Goal: Transaction & Acquisition: Purchase product/service

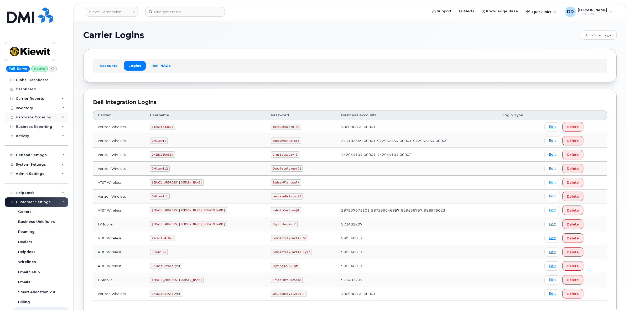
click at [28, 116] on div "Hardware Ordering" at bounding box center [34, 117] width 36 height 4
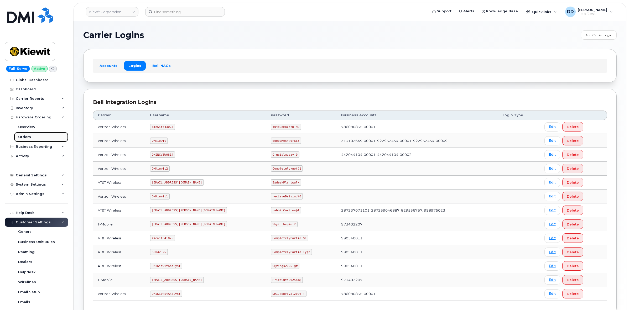
click at [23, 136] on div "Orders" at bounding box center [24, 137] width 13 height 5
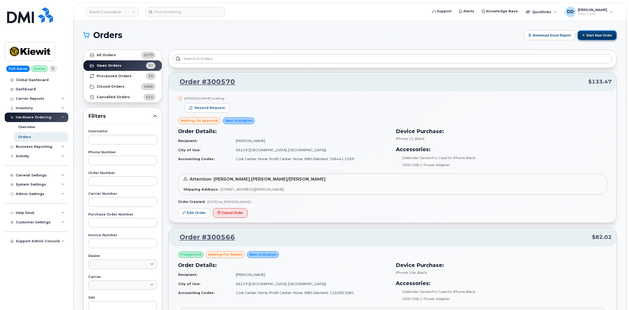
click at [313, 34] on button "Start New Order" at bounding box center [597, 35] width 39 height 10
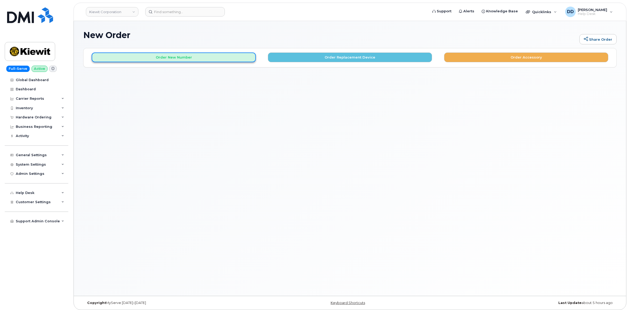
click at [209, 57] on button "Order New Number" at bounding box center [174, 58] width 164 height 10
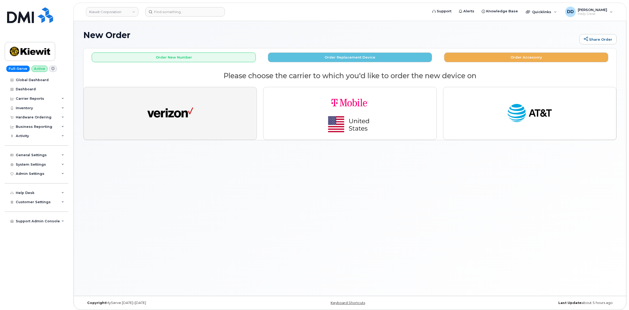
click at [196, 106] on button "button" at bounding box center [170, 113] width 173 height 53
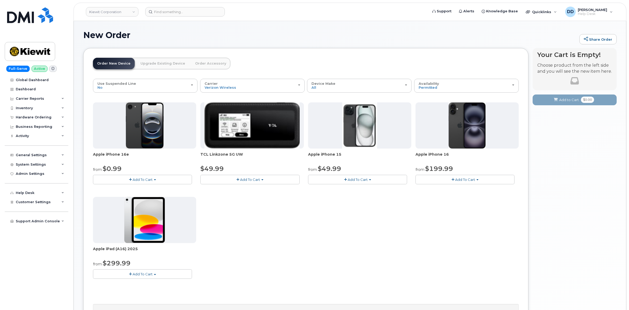
click at [149, 274] on span "Add To Cart" at bounding box center [143, 274] width 20 height 4
click at [138, 284] on link "$299.99 - 2 Year Activation (128GB)" at bounding box center [130, 284] width 72 height 7
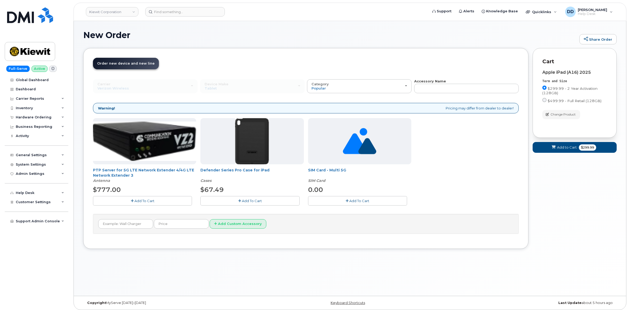
click at [256, 200] on span "Add To Cart" at bounding box center [252, 201] width 20 height 4
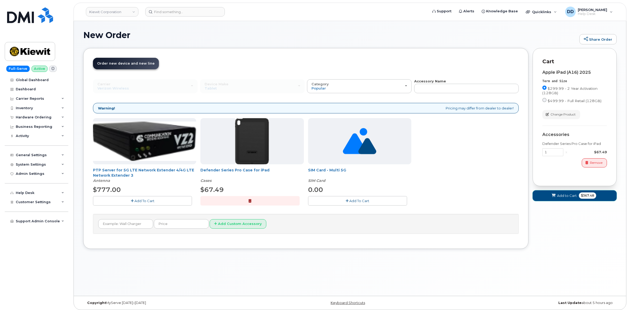
drag, startPoint x: 563, startPoint y: 197, endPoint x: 577, endPoint y: 204, distance: 16.2
click at [563, 197] on span "Add to Cart" at bounding box center [567, 195] width 20 height 5
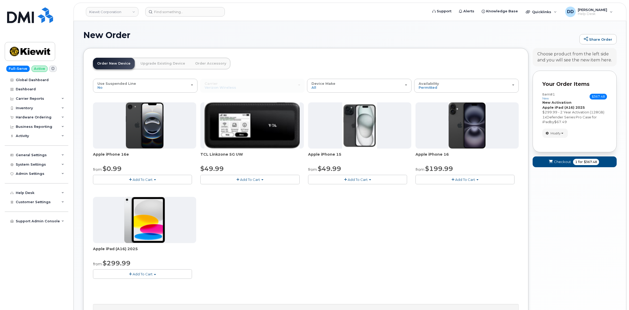
click at [141, 274] on span "Add To Cart" at bounding box center [143, 274] width 20 height 4
click at [139, 283] on link "$299.99 - 2 Year Activation (128GB)" at bounding box center [130, 284] width 72 height 7
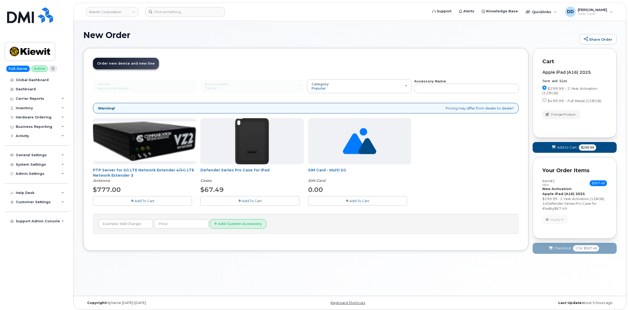
click at [238, 202] on icon "button" at bounding box center [239, 200] width 3 height 3
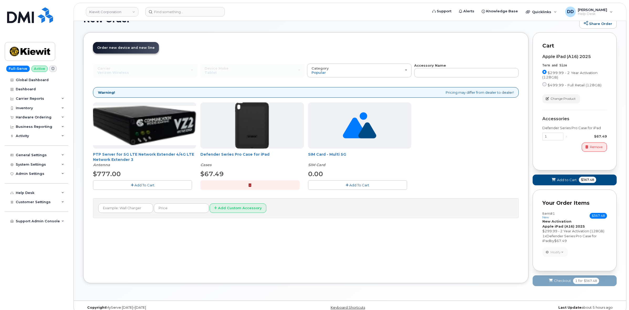
scroll to position [24, 0]
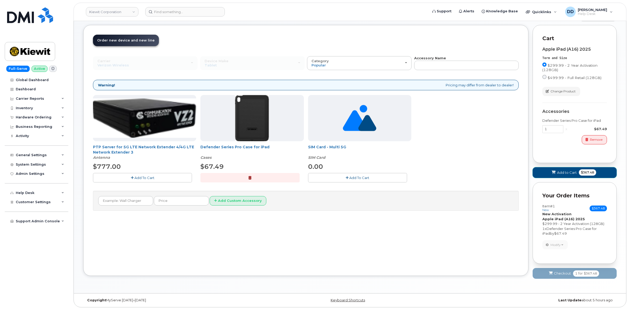
drag, startPoint x: 563, startPoint y: 172, endPoint x: 615, endPoint y: 173, distance: 51.8
click at [563, 172] on span "Add to Cart" at bounding box center [567, 172] width 20 height 5
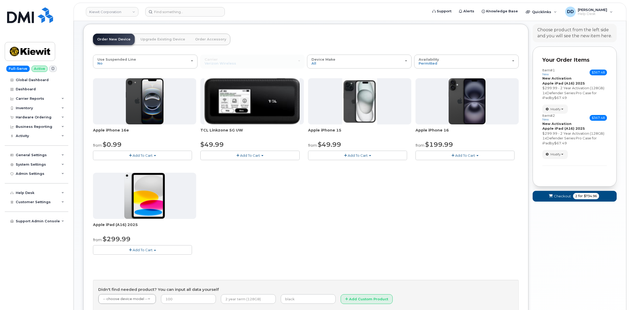
click at [142, 250] on span "Add To Cart" at bounding box center [143, 250] width 20 height 4
click at [134, 260] on link "$299.99 - 2 Year Activation (128GB)" at bounding box center [130, 260] width 72 height 7
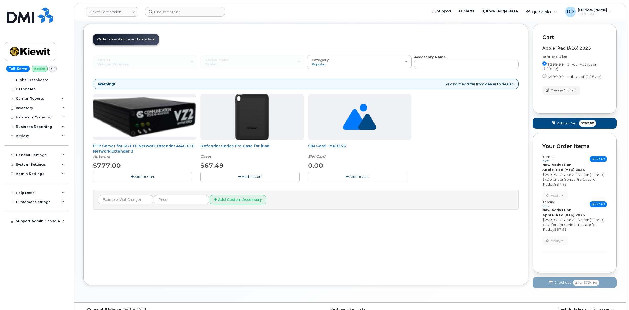
click at [246, 176] on span "Add To Cart" at bounding box center [252, 177] width 20 height 4
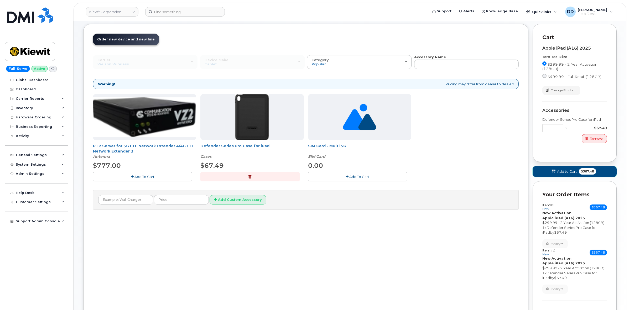
click at [557, 172] on span "Add to Cart" at bounding box center [567, 171] width 20 height 5
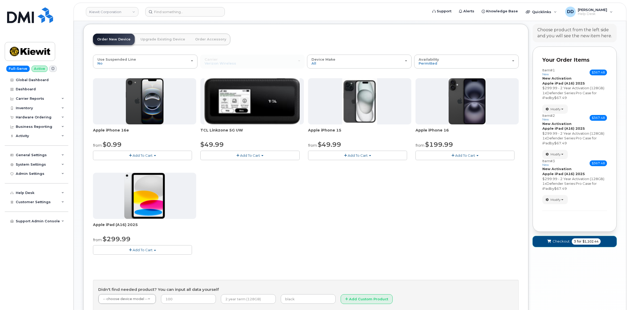
click at [554, 242] on span "Checkout" at bounding box center [561, 241] width 17 height 5
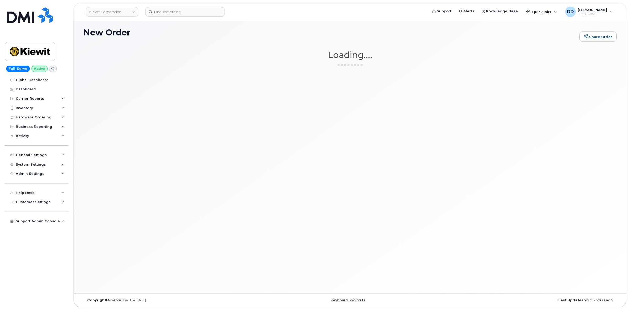
scroll to position [3, 0]
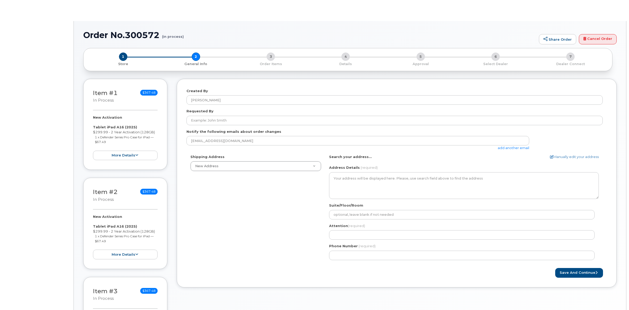
select select
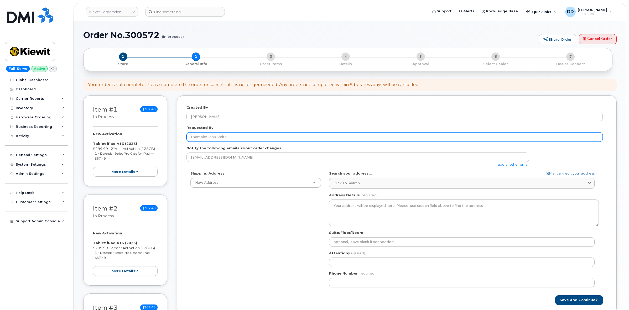
click at [225, 139] on input "Requested By" at bounding box center [394, 136] width 416 height 9
paste input "[PERSON_NAME]"
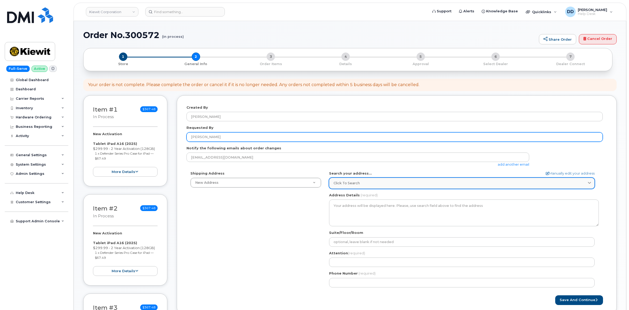
type input "[PERSON_NAME]"
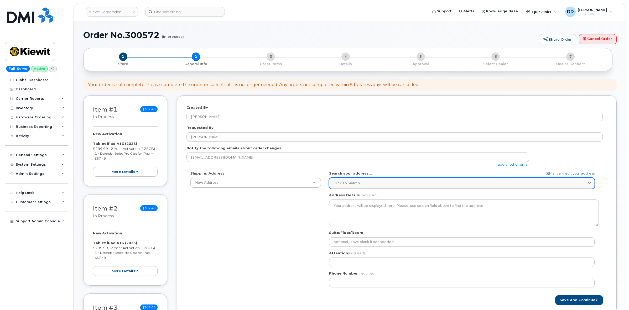
click at [381, 183] on div "Click to search" at bounding box center [462, 183] width 257 height 5
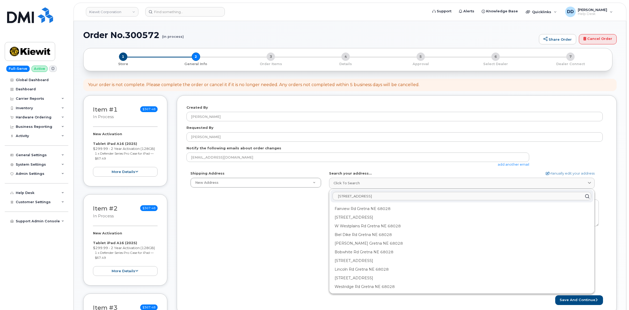
drag, startPoint x: 406, startPoint y: 196, endPoint x: 333, endPoint y: 198, distance: 72.8
click at [333, 199] on input "16479 Fairview Rd., Gretna, NE, 68028" at bounding box center [462, 196] width 259 height 8
type input "16479 Fairview Rd., Gretna, NE, 68028"
click at [556, 171] on link "Manually edit your address" at bounding box center [570, 173] width 49 height 5
select select
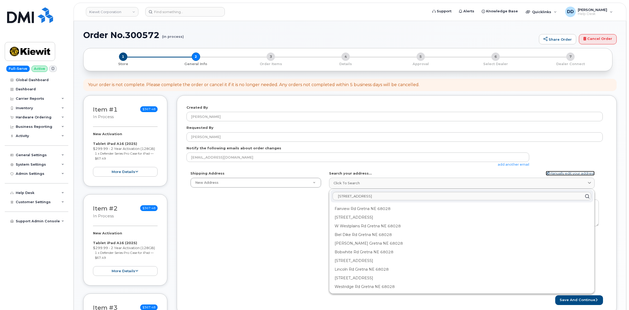
select select
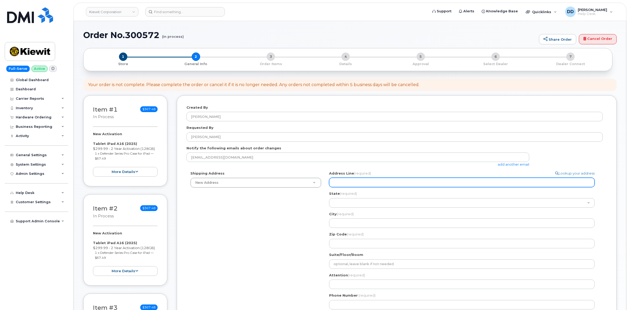
click at [355, 183] on input "Address Line (required)" at bounding box center [462, 182] width 266 height 9
paste input "16479 Fairview Rd., Gretna, NE, 68028"
select select
type input "16479 Fairview Rd., Gretna, NE, 68028"
click at [381, 183] on input "16479 Fairview Rd., Gretna, NE, 68028" at bounding box center [462, 182] width 266 height 9
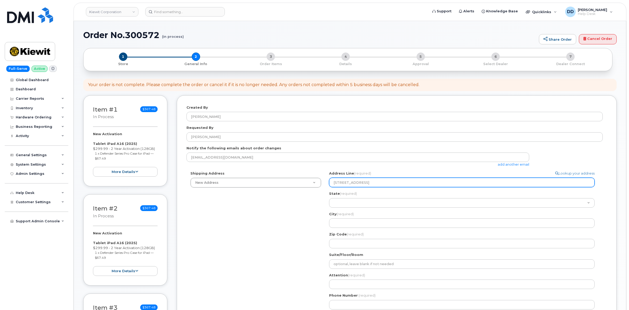
drag, startPoint x: 380, startPoint y: 183, endPoint x: 369, endPoint y: 183, distance: 10.2
click at [369, 183] on input "16479 Fairview Rd., Gretna, NE, 68028" at bounding box center [462, 182] width 266 height 9
select select
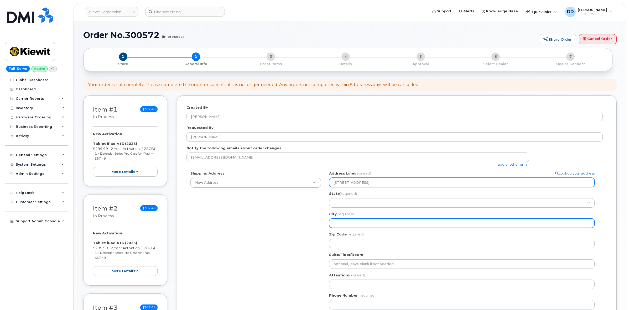
type input "16479 Fairview Rd., , NE, 68028"
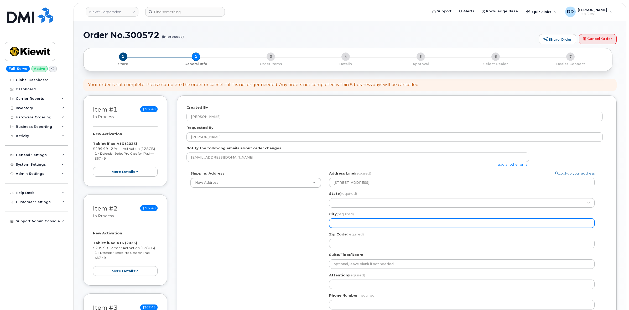
click at [372, 224] on input "City (required)" at bounding box center [462, 223] width 266 height 9
paste input "Gretna"
select select
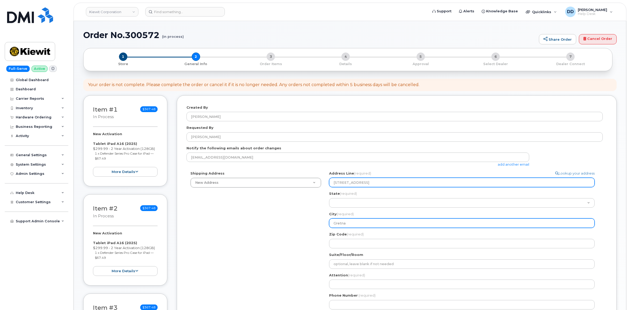
type input "Gretna"
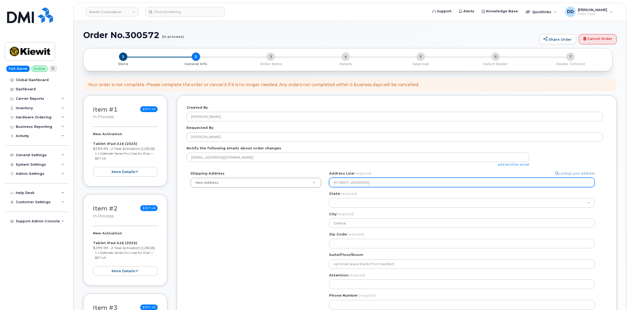
drag, startPoint x: 375, startPoint y: 182, endPoint x: 371, endPoint y: 182, distance: 3.9
click at [371, 182] on input "16479 Fairview Rd., , NE, 68028" at bounding box center [462, 182] width 266 height 9
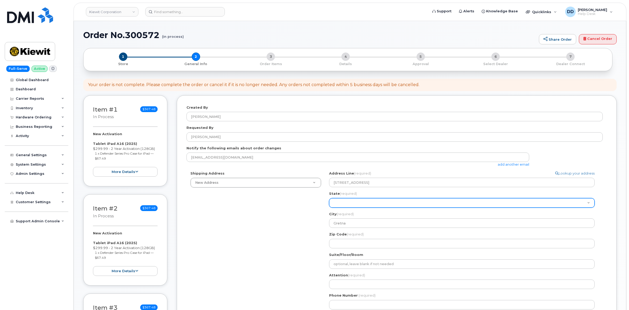
click at [354, 202] on select "Alabama Alaska American Samoa Arizona Arkansas California Colorado Connecticut …" at bounding box center [462, 202] width 266 height 9
select select "NE"
click at [329, 198] on select "Alabama Alaska American Samoa Arizona Arkansas California Colorado Connecticut …" at bounding box center [462, 202] width 266 height 9
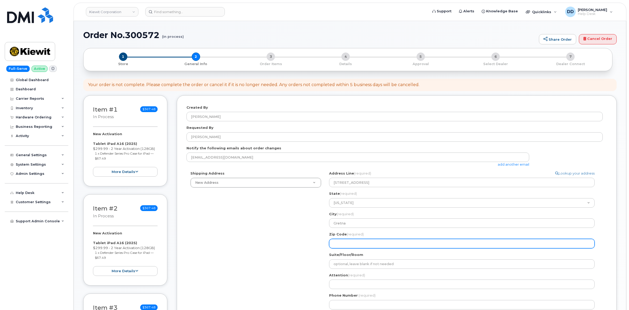
click at [364, 246] on input "Zip Code (required)" at bounding box center [462, 243] width 266 height 9
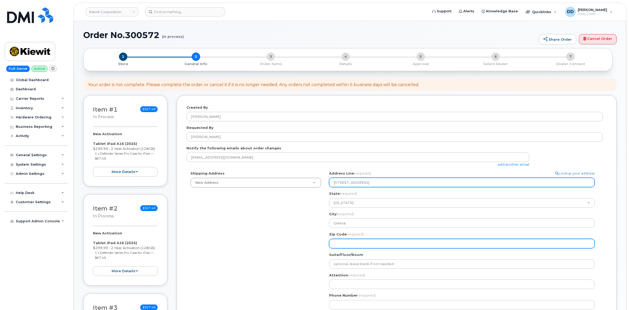
select select
type input "6"
select select
type input "68"
select select
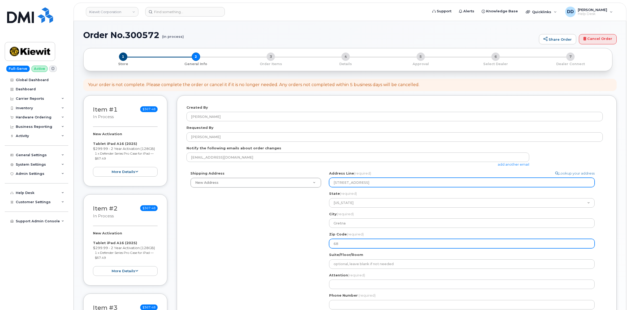
type input "680"
select select
type input "6802"
select select
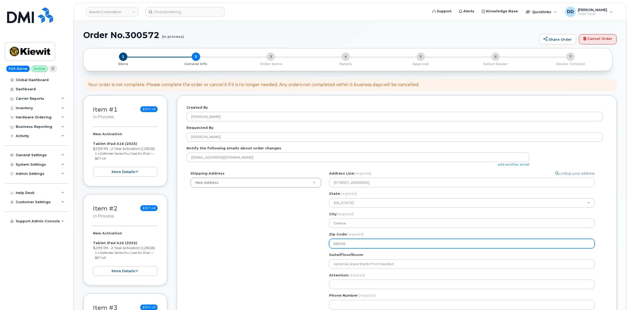
type input "68028"
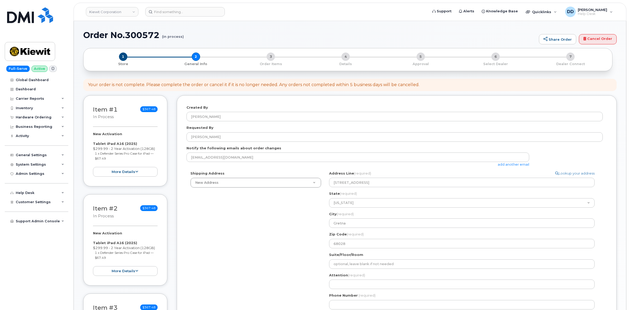
click at [307, 233] on div "Shipping Address New Address New Address NE Gretna Search your address... Manua…" at bounding box center [394, 242] width 416 height 143
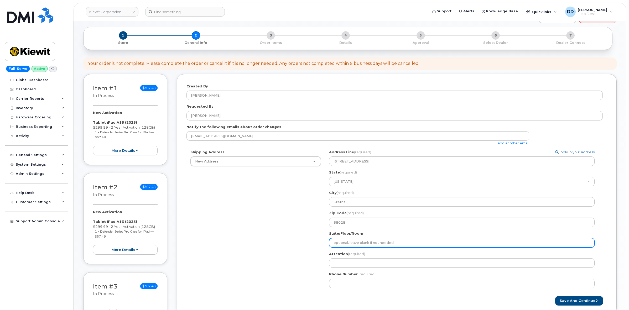
scroll to position [33, 0]
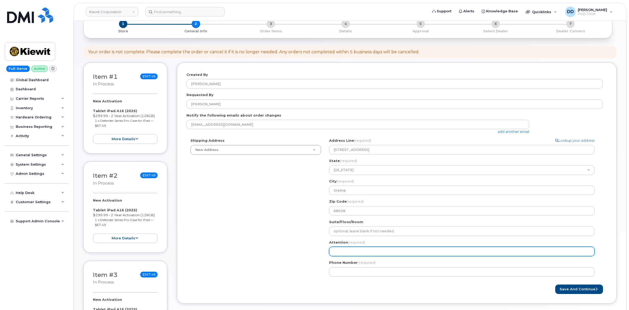
click at [345, 251] on input "Attention (required)" at bounding box center [462, 251] width 266 height 9
select select
type input "K"
select select
type input "Ky"
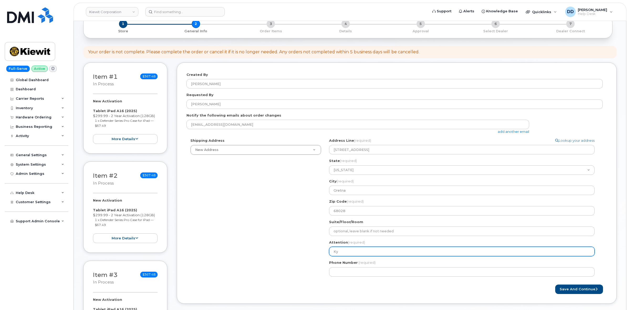
select select
type input "Kyl"
select select
type input "Kyle"
select select
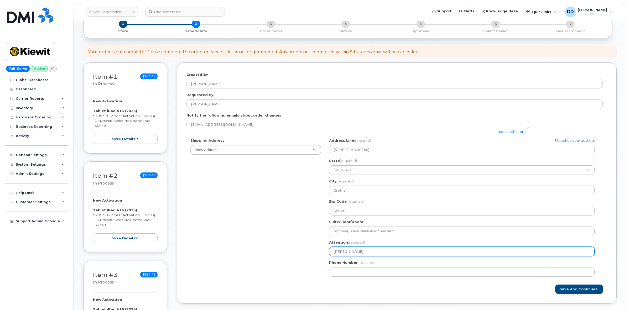
type input "Kyle S"
select select
type input "Kyle Sc"
select select
type input "Kyle Scr"
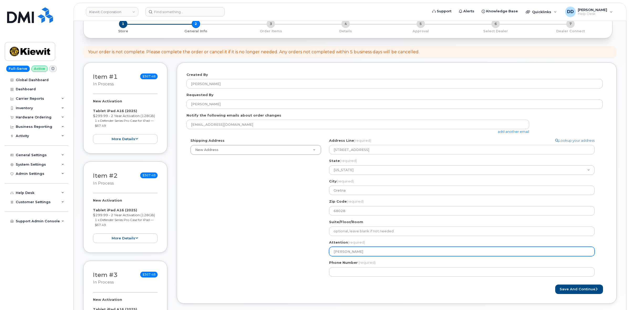
select select
type input "Kyle Scri"
select select
type input "Kyle Scrim"
select select
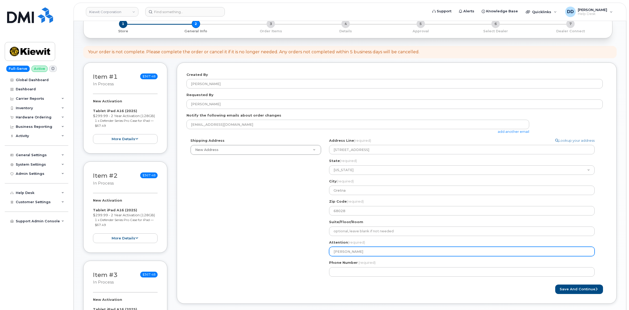
type input "Kyle Scrims"
select select
type input "Kyle Scrimsh"
select select
type input "Kyle Scrimshe"
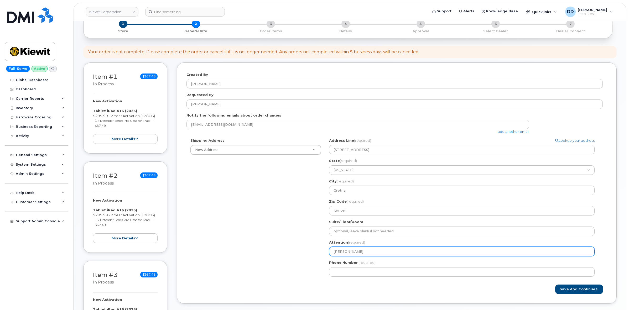
select select
type input "[PERSON_NAME]"
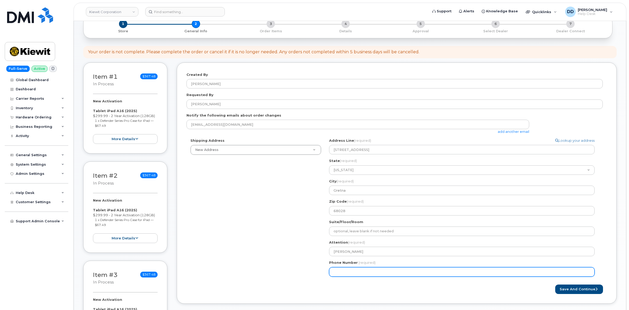
click at [429, 269] on input "Phone Number" at bounding box center [462, 271] width 266 height 9
paste input "2623998756"
select select
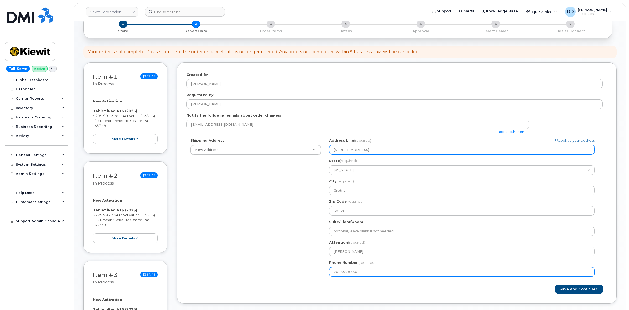
type input "2623998756"
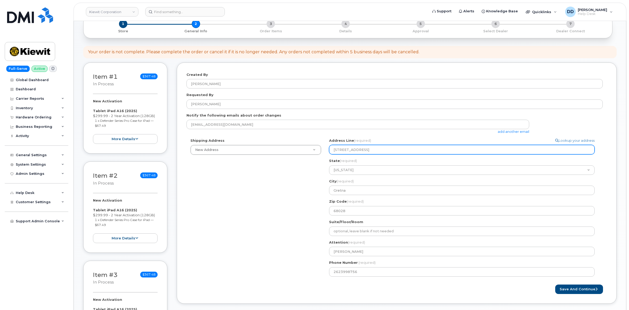
drag, startPoint x: 390, startPoint y: 150, endPoint x: 367, endPoint y: 151, distance: 22.3
click at [367, 151] on input "16479 Fairview Rd., , NE, 68028" at bounding box center [462, 149] width 266 height 9
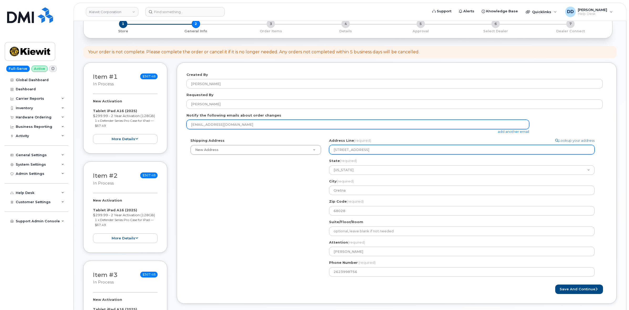
select select
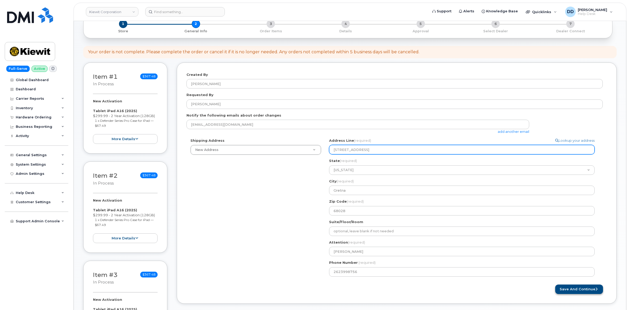
type input "16479 Fairview Rd."
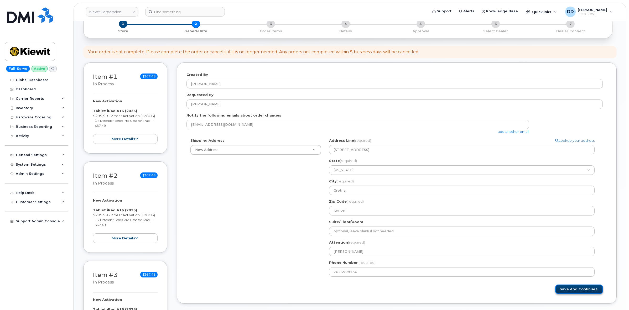
click at [584, 289] on button "Save and Continue" at bounding box center [579, 290] width 48 height 10
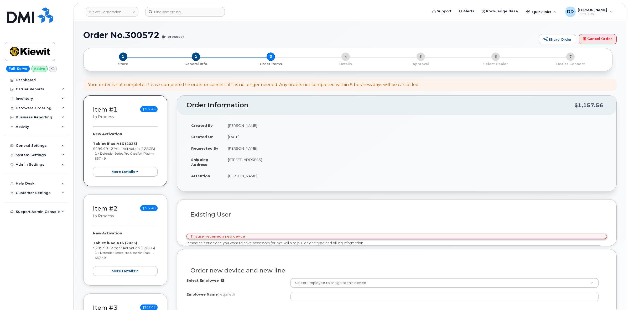
select select
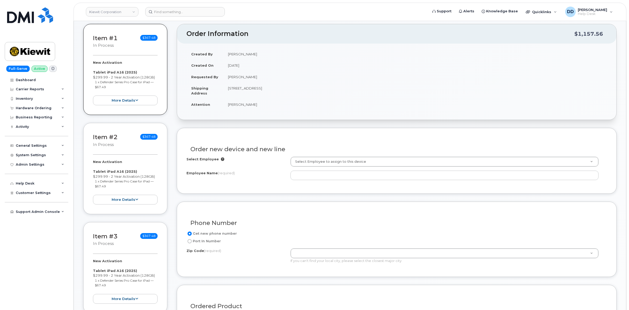
scroll to position [70, 0]
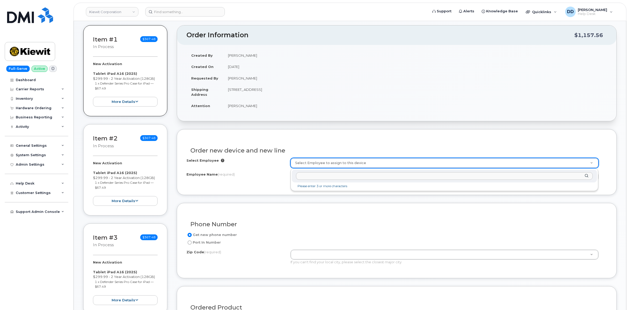
paste input "Bruce Boettcher"
type input "Bruce Boettcher"
paste input "Bruce Boettcher"
type input "Bruce Boettcher"
type input "2971076"
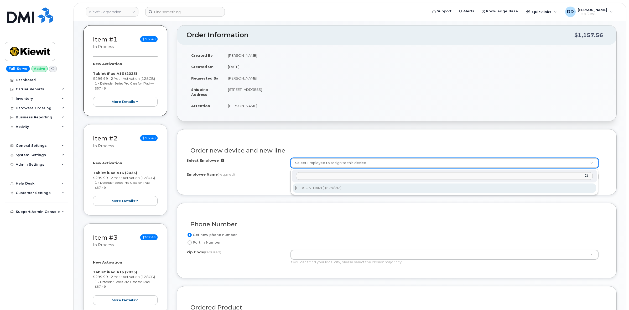
type input "Bruce Boettcher"
type input "16511 Unnamed Road"
type input "16511 (Erie, PA)"
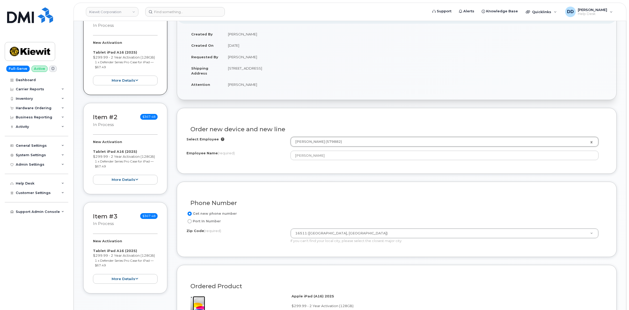
scroll to position [103, 0]
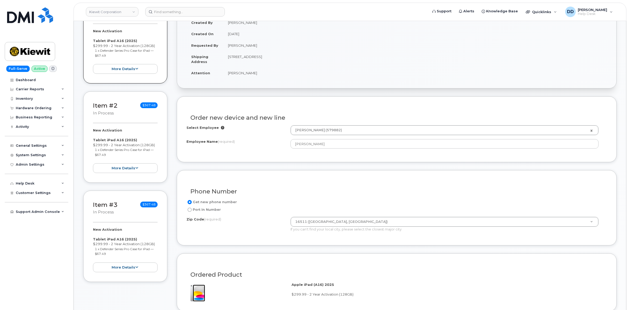
drag, startPoint x: 307, startPoint y: 55, endPoint x: 276, endPoint y: 61, distance: 31.5
click at [267, 58] on td "[STREET_ADDRESS]" at bounding box center [415, 59] width 384 height 16
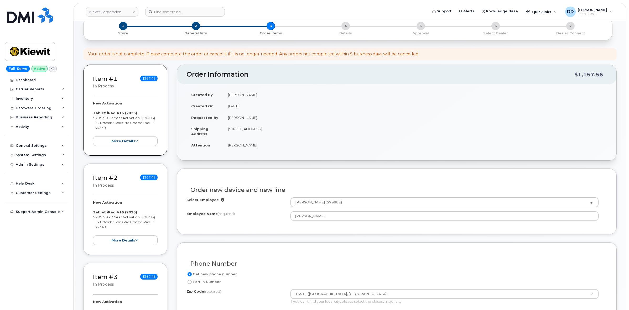
scroll to position [12, 0]
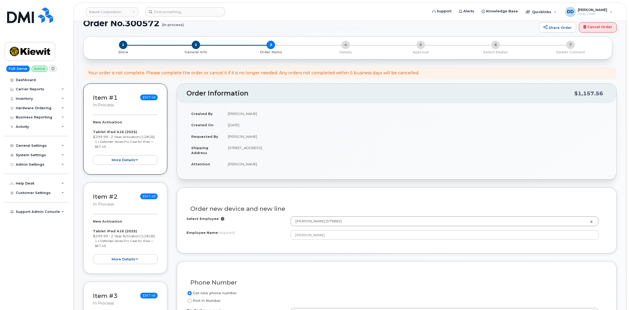
drag, startPoint x: 260, startPoint y: 75, endPoint x: 190, endPoint y: 108, distance: 78.2
click at [190, 108] on tbody "Created By David Davis Created On September 11, 2025 Requested By Brayden Schno…" at bounding box center [396, 139] width 421 height 62
copy tbody "Created By David Davis Created On September 11, 2025 Requested By Brayden Schno…"
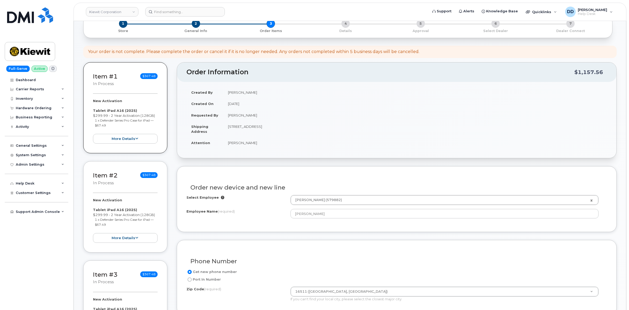
scroll to position [77, 0]
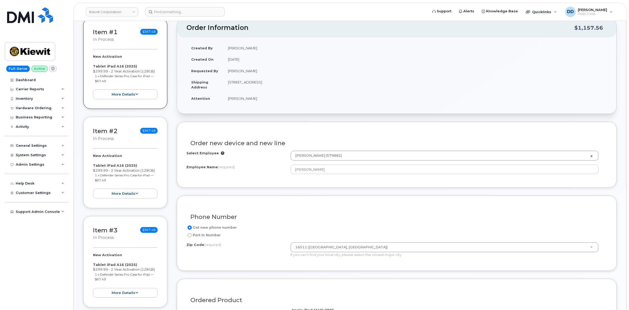
click at [291, 83] on td "[STREET_ADDRESS]" at bounding box center [415, 84] width 384 height 16
drag, startPoint x: 295, startPoint y: 82, endPoint x: 284, endPoint y: 83, distance: 10.8
click at [284, 83] on td "[STREET_ADDRESS]" at bounding box center [415, 84] width 384 height 16
copy td "68028"
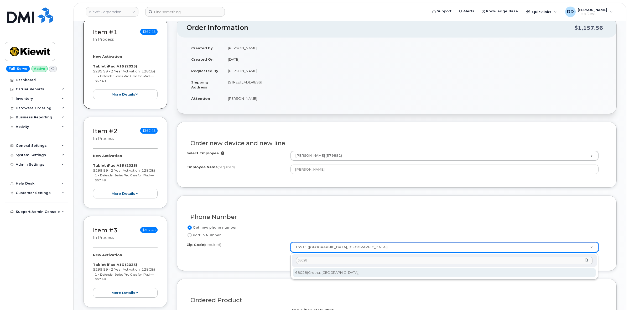
type input "68028"
type input "68028 (Gretna, [GEOGRAPHIC_DATA])"
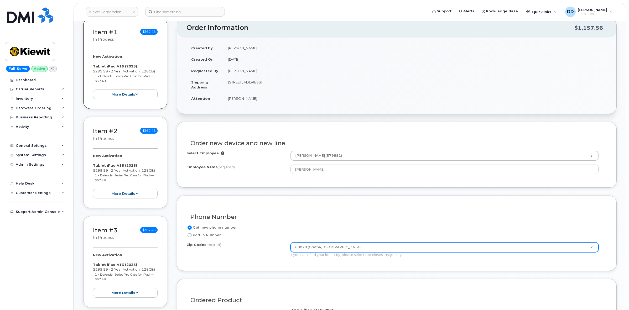
click at [385, 213] on div "Phone Number" at bounding box center [396, 214] width 421 height 19
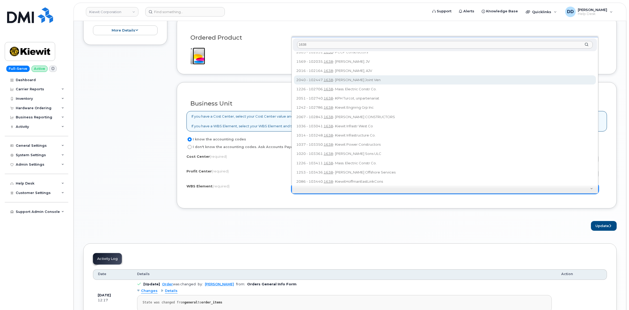
scroll to position [0, 0]
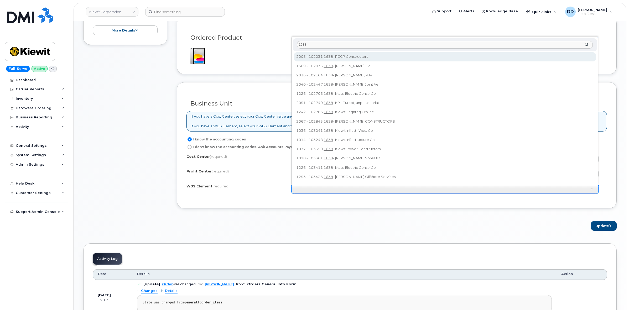
click at [324, 43] on input "1638" at bounding box center [445, 45] width 296 height 8
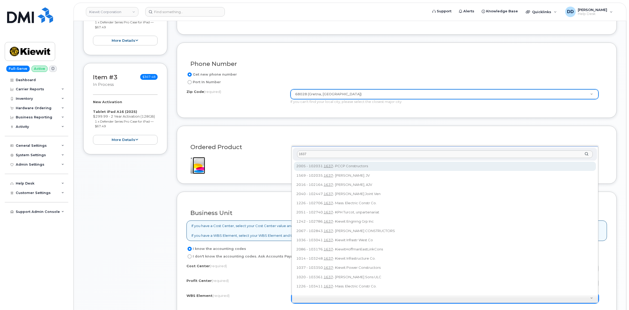
scroll to position [209, 0]
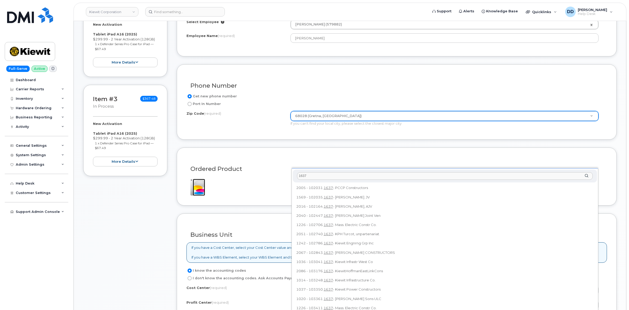
drag, startPoint x: 309, startPoint y: 177, endPoint x: 288, endPoint y: 179, distance: 21.6
click at [288, 179] on body "Kiewit Corporation Support Alerts Knowledge Base Quicklinks Suspend / Cancel De…" at bounding box center [314, 225] width 629 height 869
paste input "06263.1638"
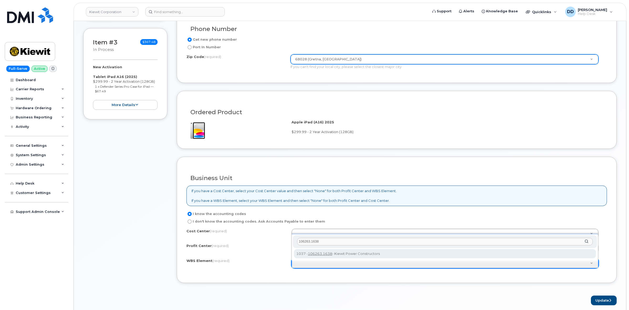
scroll to position [274, 0]
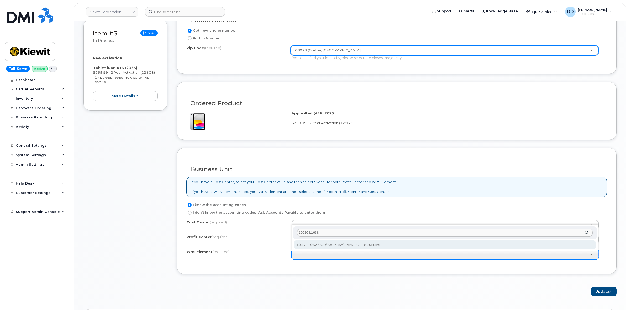
type input "106263.1638"
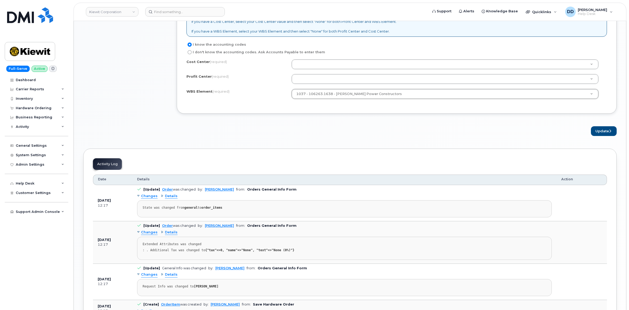
scroll to position [439, 0]
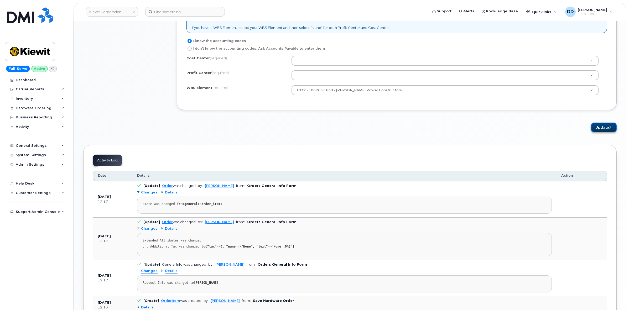
click at [604, 129] on button "Update" at bounding box center [604, 128] width 26 height 10
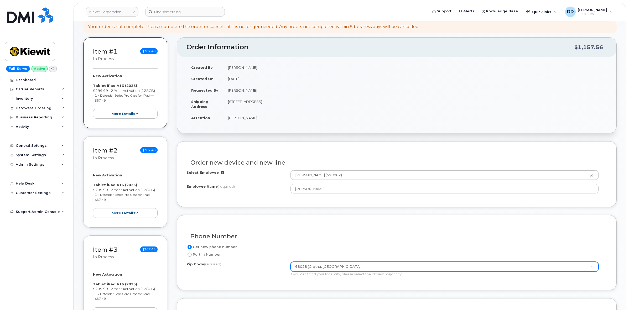
scroll to position [66, 0]
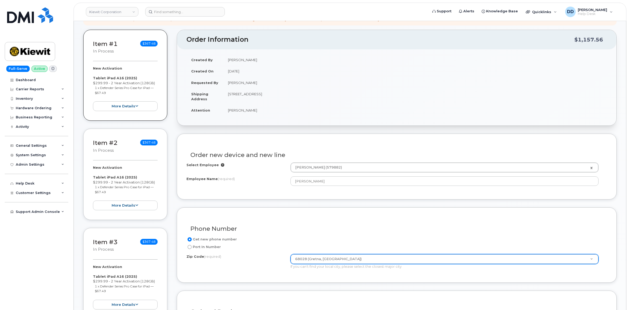
click at [123, 151] on div "Item #2 in process $367.48" at bounding box center [125, 146] width 65 height 17
click at [99, 133] on div "Item #2 in process $367.48 New Activation Tablet iPad A16 (2025) $299.99 - 2 Ye…" at bounding box center [125, 174] width 84 height 91
click at [105, 143] on link "Item #2" at bounding box center [105, 142] width 25 height 7
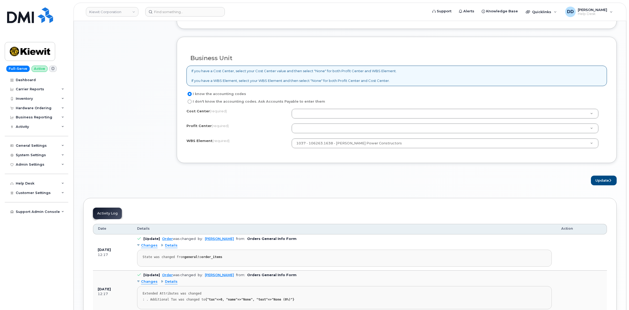
scroll to position [394, 0]
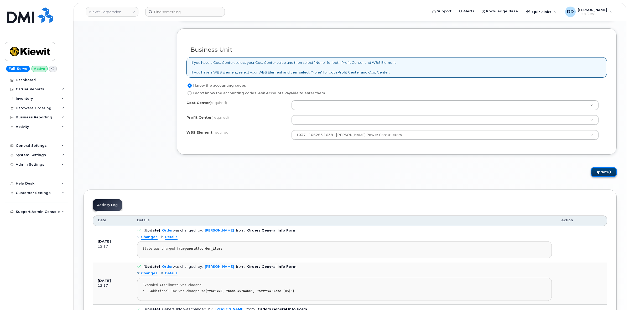
click at [605, 173] on button "Update" at bounding box center [604, 172] width 26 height 10
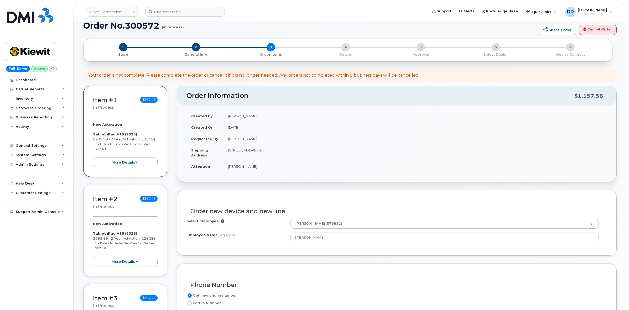
scroll to position [66, 0]
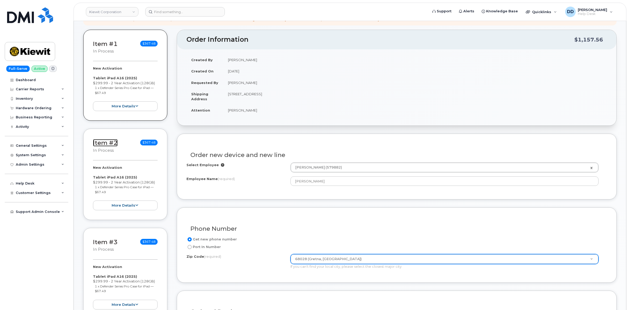
click at [100, 142] on link "Item #2" at bounding box center [105, 142] width 25 height 7
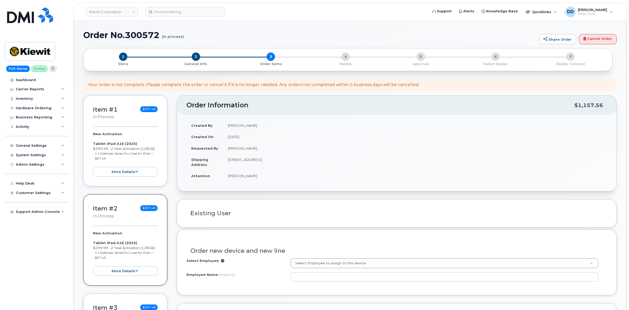
select select
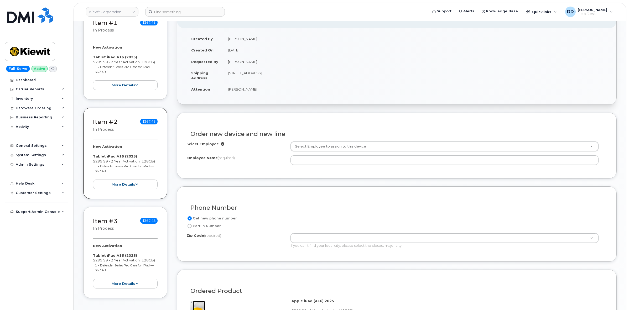
scroll to position [99, 0]
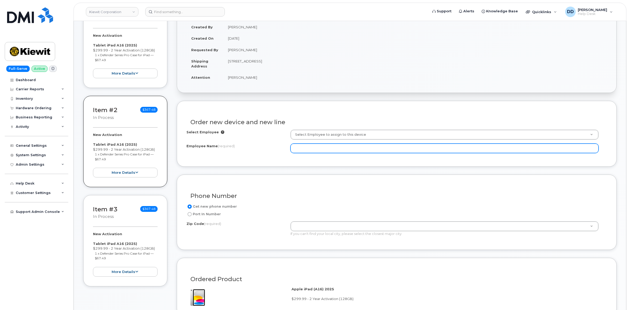
click at [305, 149] on input "Employee Name (required)" at bounding box center [445, 148] width 308 height 9
paste input "[PERSON_NAME]"
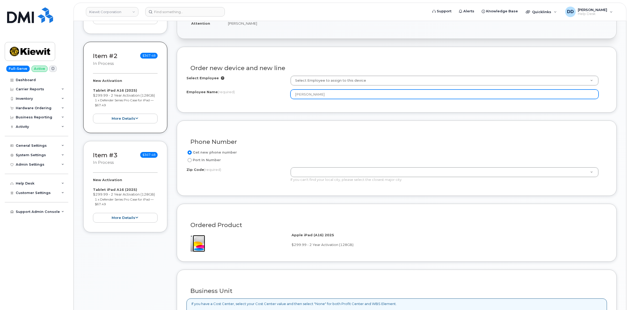
scroll to position [164, 0]
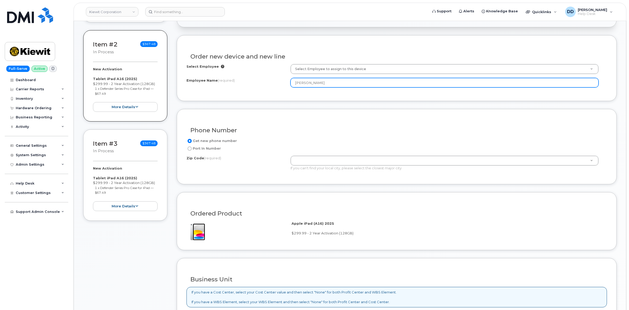
type input "[PERSON_NAME]"
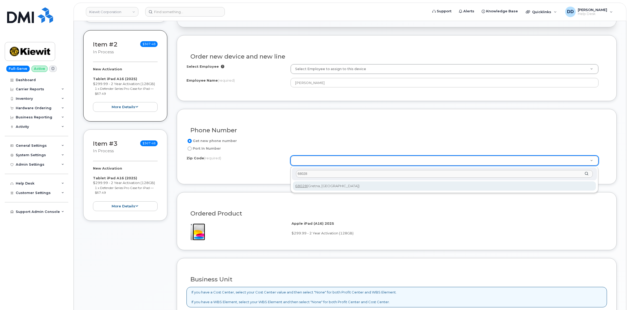
type input "68028"
type input "68028 (Gretna, [GEOGRAPHIC_DATA])"
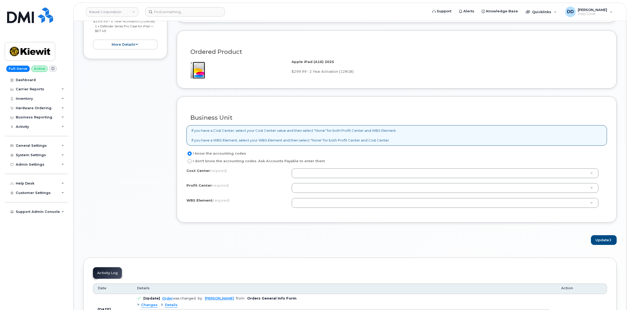
scroll to position [328, 0]
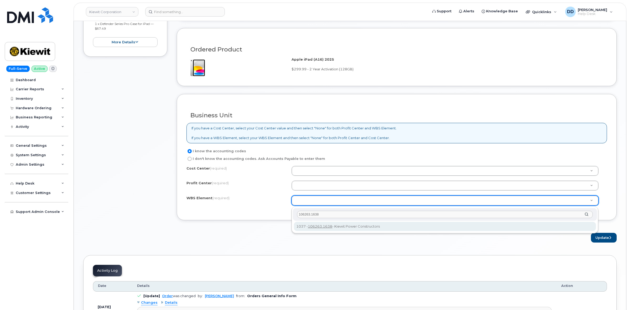
type input "106263.1638"
click at [424, 232] on div "106263.1638 1037 - 106263.1638 - [PERSON_NAME] Power Constructors" at bounding box center [445, 220] width 307 height 27
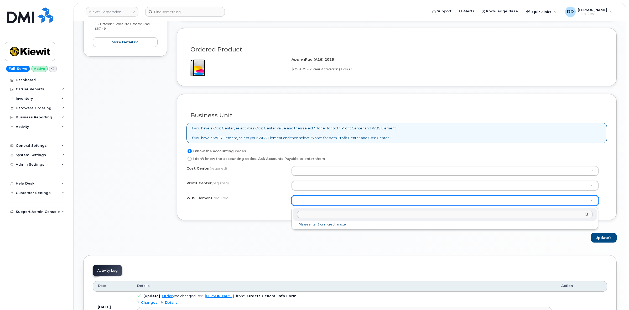
paste input "106263.1638"
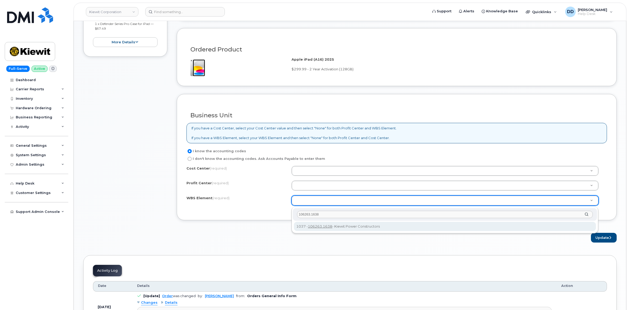
type input "106263.1638"
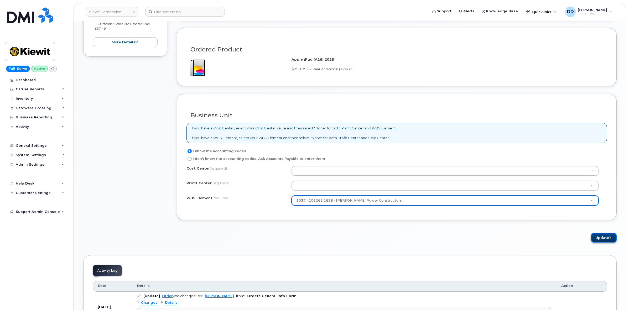
click at [600, 240] on button "Update" at bounding box center [604, 238] width 26 height 10
click at [293, 240] on div "Update" at bounding box center [397, 238] width 440 height 10
click at [611, 240] on button "Update" at bounding box center [604, 238] width 26 height 10
click at [196, 199] on label "WBS Element (required)" at bounding box center [207, 198] width 43 height 5
click at [190, 160] on input "I don't know the accounting codes. Ask Accounts Payable to enter them" at bounding box center [190, 159] width 4 height 4
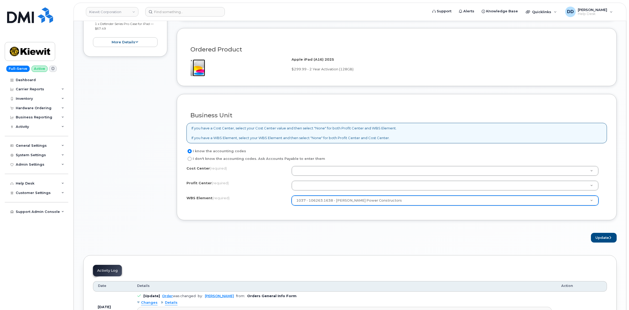
radio input "true"
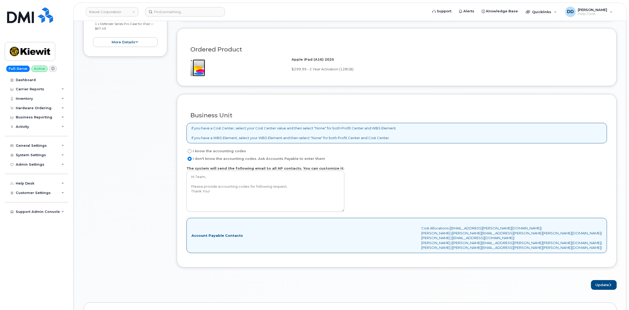
click at [190, 152] on input "I know the accounting codes" at bounding box center [190, 151] width 4 height 4
radio input "true"
select select
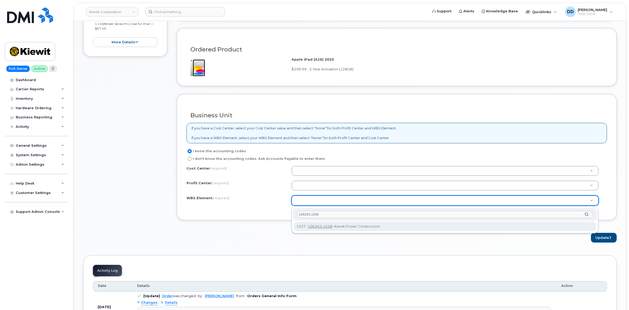
type input "106263.1638"
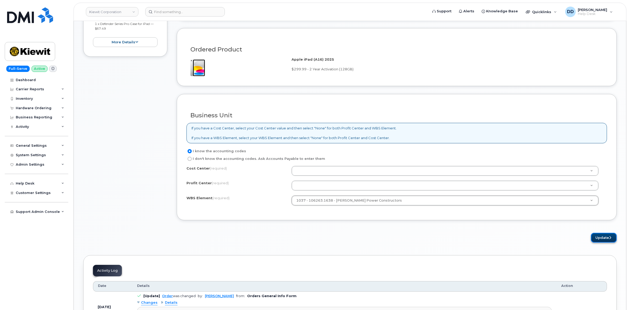
click at [602, 239] on button "Update" at bounding box center [604, 238] width 26 height 10
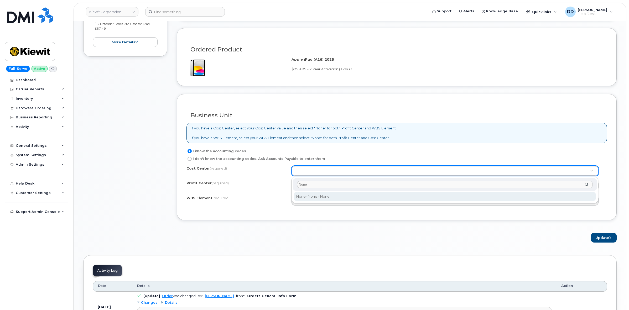
type input "None"
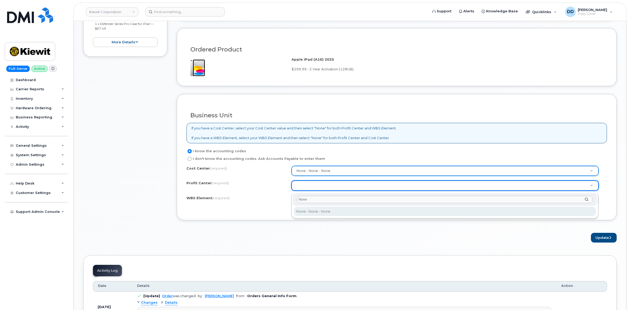
type input "None"
select select "None"
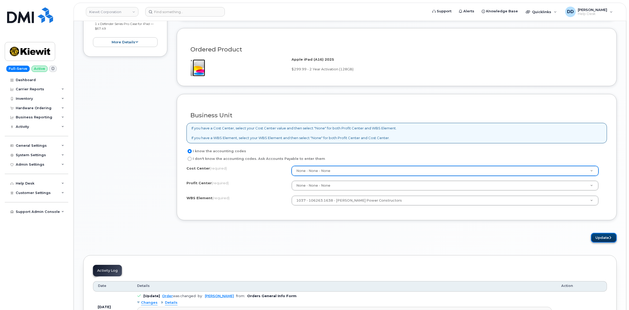
click at [602, 239] on button "Update" at bounding box center [604, 238] width 26 height 10
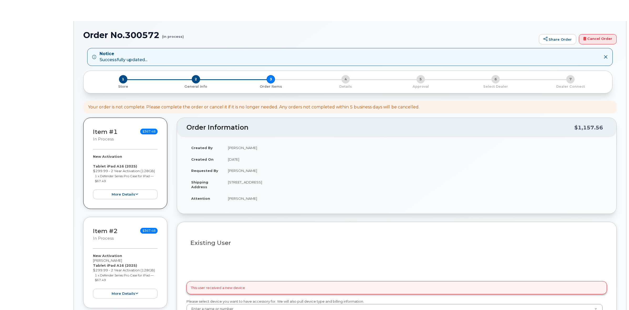
select select
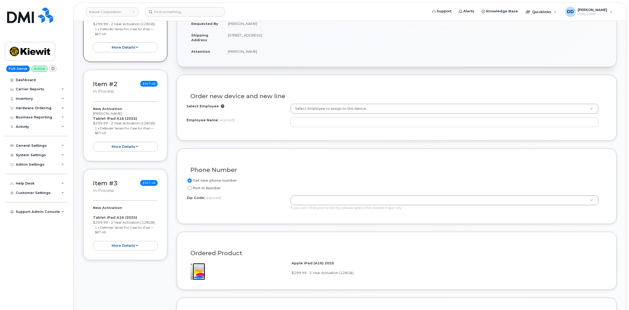
scroll to position [164, 0]
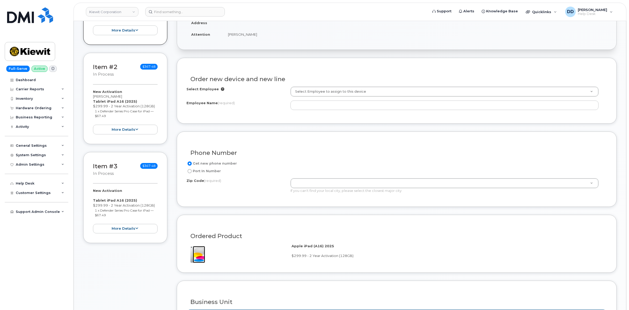
click at [120, 176] on div "Item #3 in process $367.48" at bounding box center [125, 170] width 65 height 17
click at [108, 166] on link "Item #3" at bounding box center [105, 166] width 25 height 7
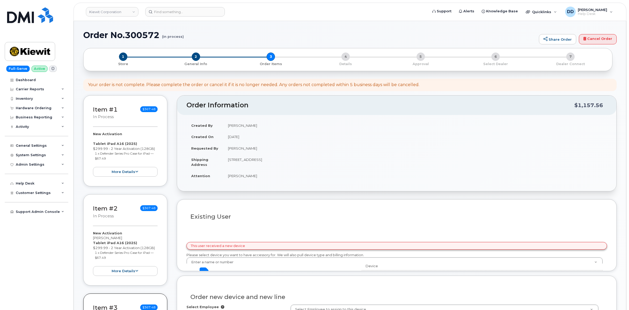
select select
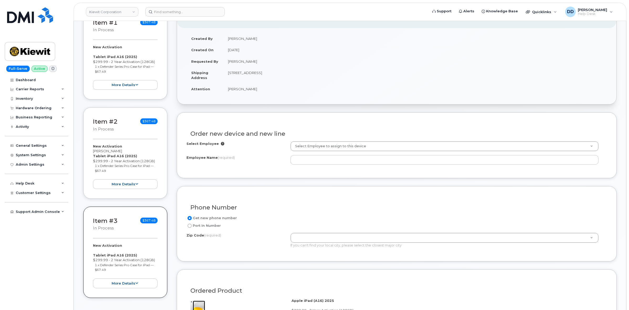
scroll to position [99, 0]
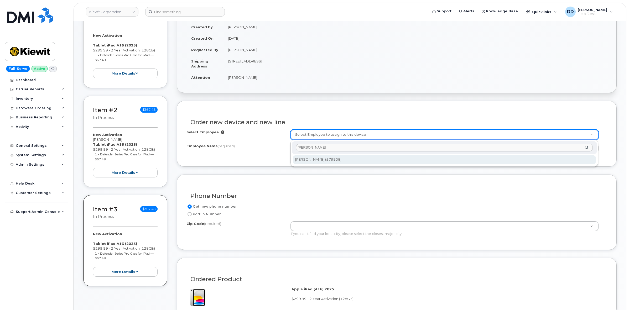
type input "[PERSON_NAME]"
type input "2971714"
type input "[PERSON_NAME]"
type input "[STREET_ADDRESS]"
type input "16511 ([GEOGRAPHIC_DATA], [GEOGRAPHIC_DATA])"
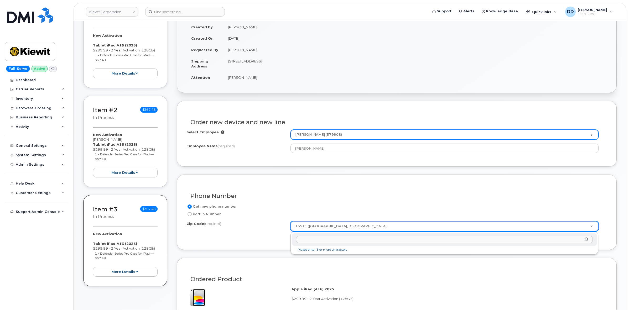
drag, startPoint x: 331, startPoint y: 225, endPoint x: 329, endPoint y: 225, distance: 2.6
drag, startPoint x: 330, startPoint y: 226, endPoint x: 303, endPoint y: 225, distance: 27.3
paste input "68028"
type input "68028"
type input "68028 (Gretna, [GEOGRAPHIC_DATA])"
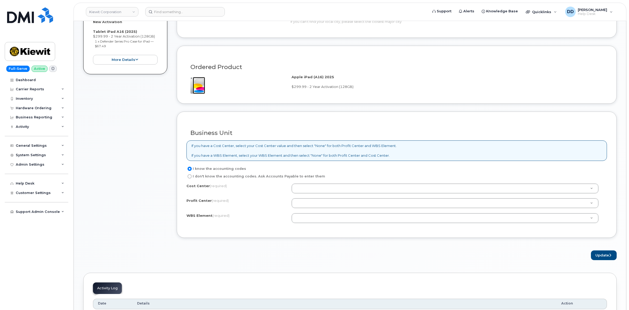
scroll to position [328, 0]
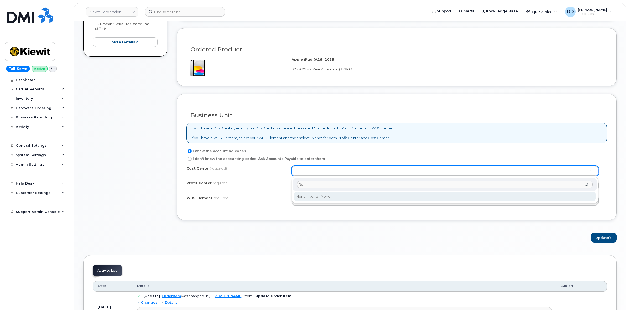
type input "No"
type input "None"
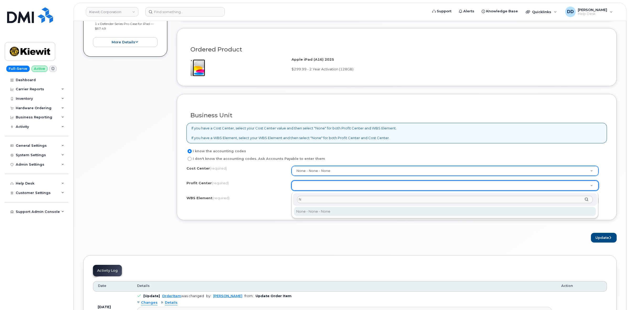
type input "No"
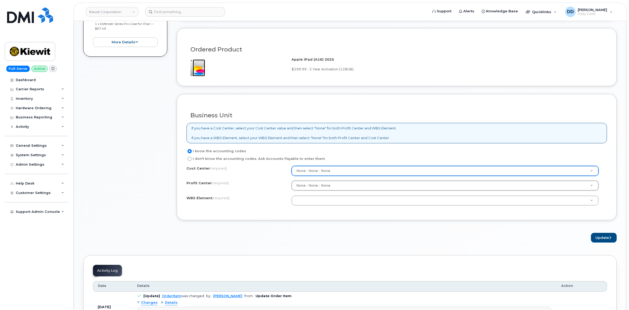
select select "None"
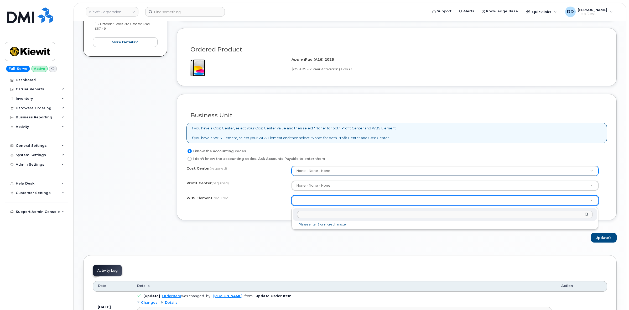
click at [313, 216] on input "text" at bounding box center [445, 215] width 296 height 8
paste input "106263.1638"
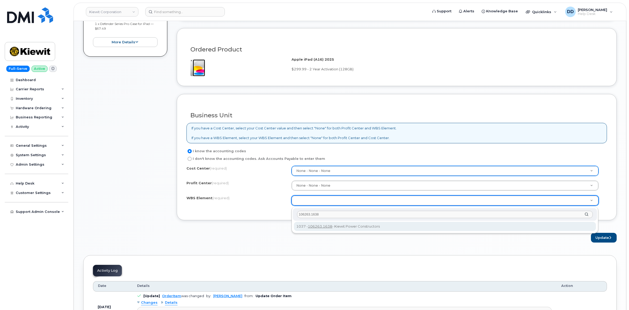
type input "106263.1638"
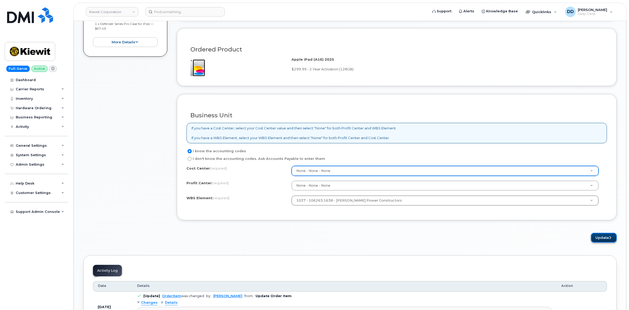
click at [603, 239] on button "Update" at bounding box center [604, 238] width 26 height 10
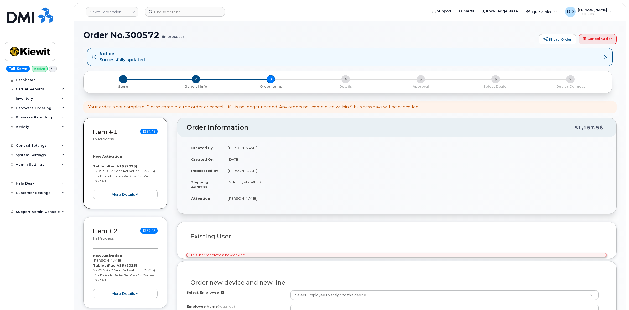
select select
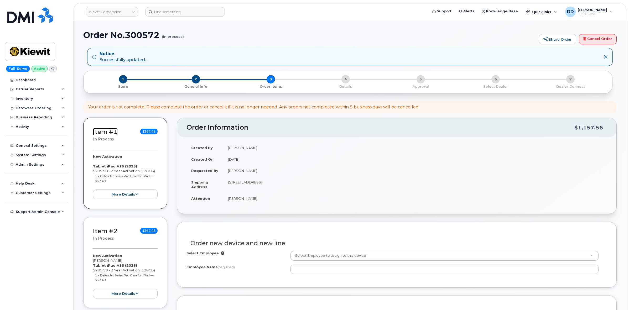
click at [104, 131] on link "Item #1" at bounding box center [105, 131] width 25 height 7
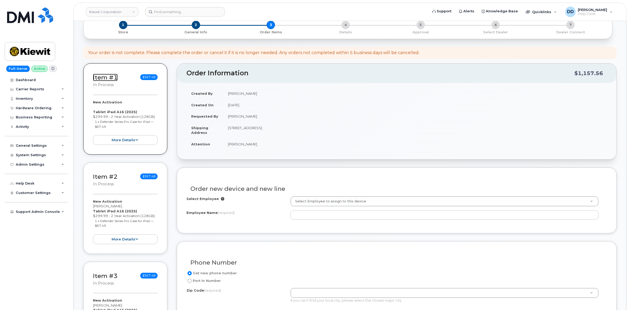
scroll to position [66, 0]
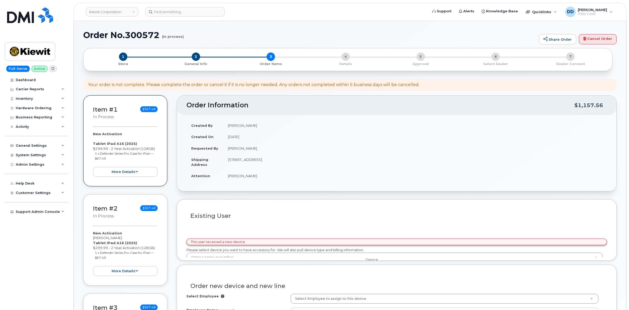
select select
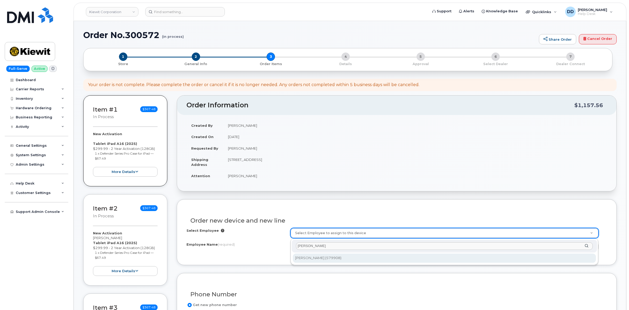
type input "[PERSON_NAME]"
type input "2971714"
type input "[PERSON_NAME]"
type input "16511 Unnamed Road"
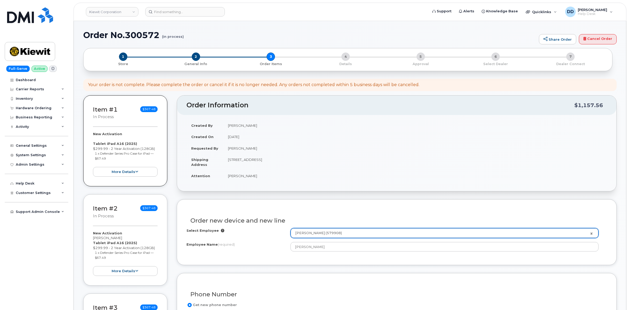
type input "16511 (Erie, PA)"
click at [265, 263] on div "Order new device and new line Select Employee Brayden Schnorenberg (579908) 297…" at bounding box center [397, 232] width 440 height 66
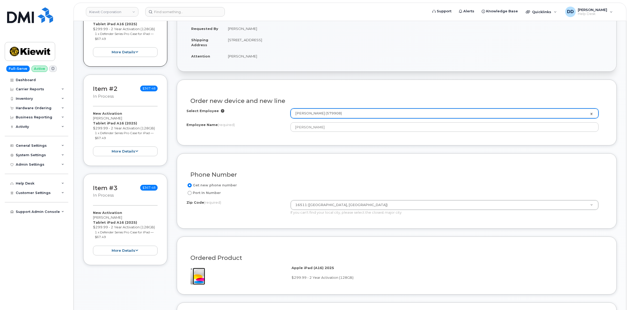
scroll to position [131, 0]
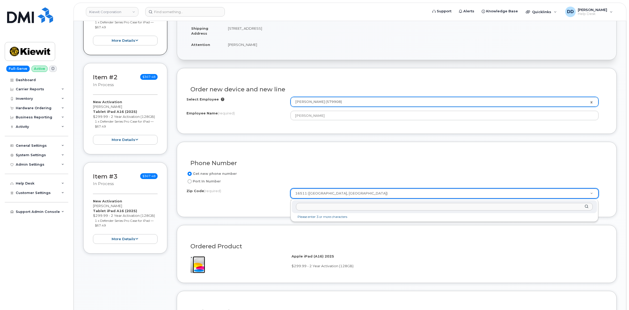
drag, startPoint x: 326, startPoint y: 192, endPoint x: 302, endPoint y: 193, distance: 23.9
click at [310, 208] on input "Zip Code (required)" at bounding box center [444, 207] width 297 height 8
paste input "68028"
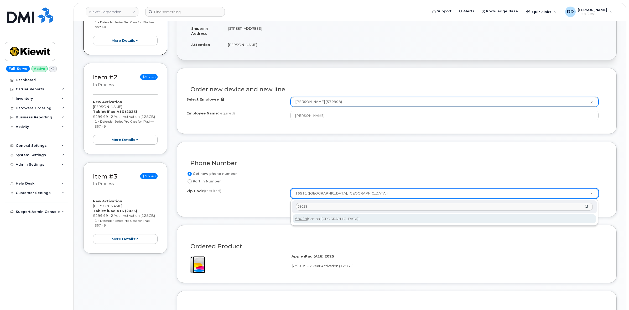
type input "68028"
type input "68028 (Gretna, NE)"
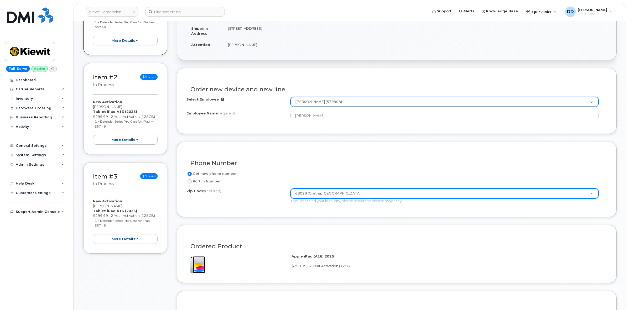
drag, startPoint x: 396, startPoint y: 240, endPoint x: 422, endPoint y: 245, distance: 26.5
click at [396, 240] on div "Ordered Product" at bounding box center [396, 244] width 421 height 19
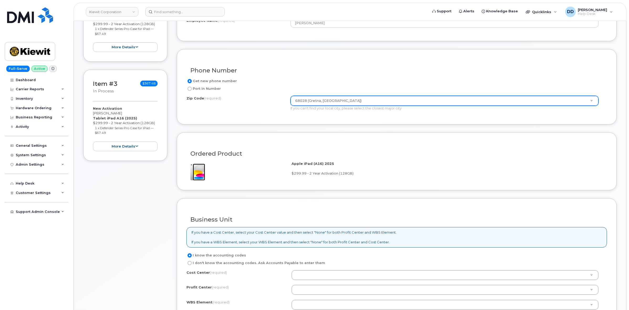
scroll to position [263, 0]
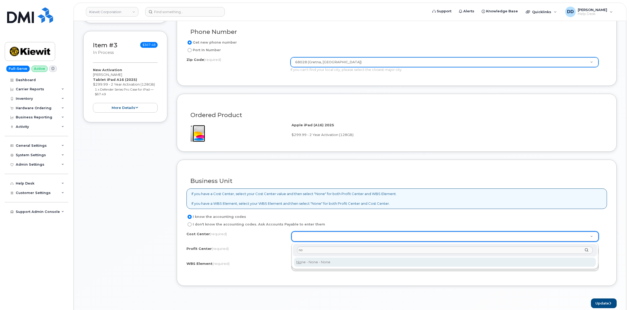
type input "no"
type input "None"
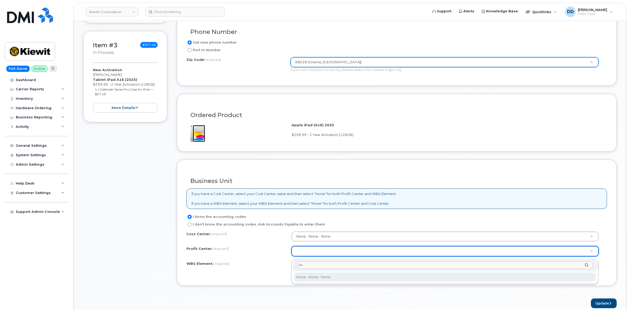
type input "no"
select select "None"
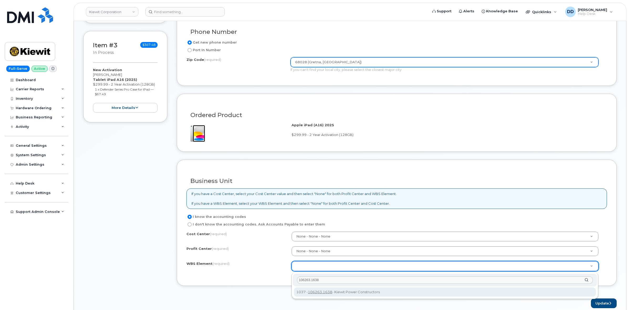
type input "106263.1638"
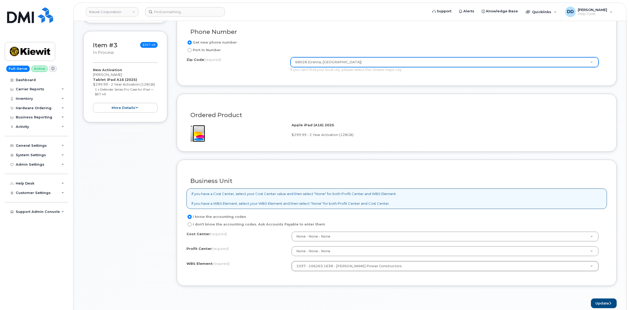
click at [469, 288] on form "Existing User Additional cost to upgrading the device Selected device is Eligib…" at bounding box center [397, 123] width 440 height 372
click at [599, 305] on button "Update" at bounding box center [604, 304] width 26 height 10
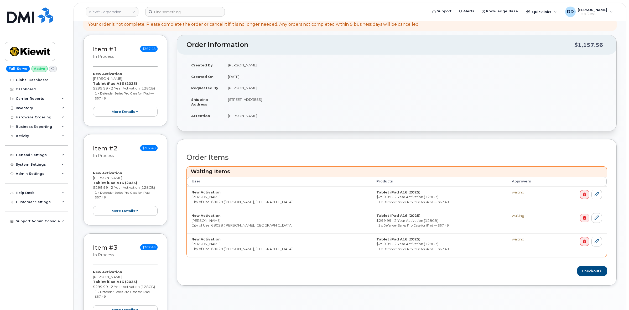
scroll to position [99, 0]
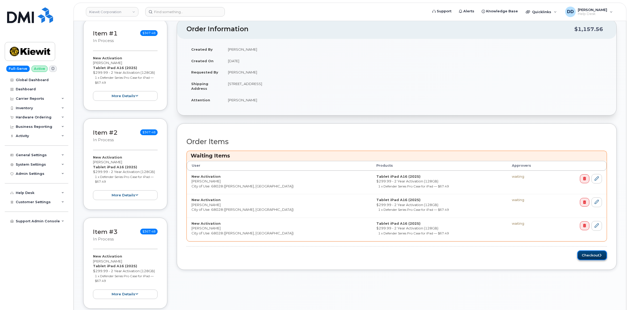
click at [596, 256] on button "Checkout" at bounding box center [592, 256] width 30 height 10
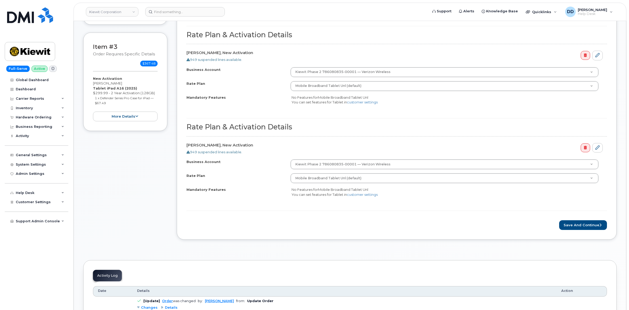
scroll to position [296, 0]
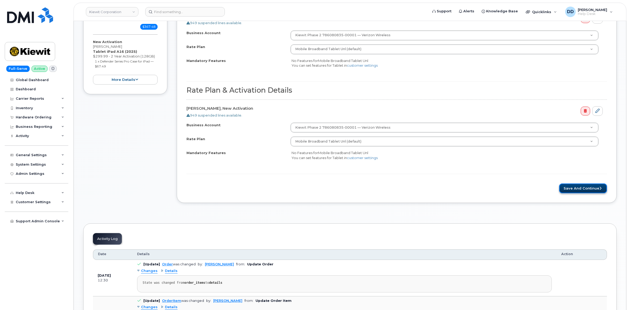
click at [586, 190] on button "Save and Continue" at bounding box center [583, 189] width 48 height 10
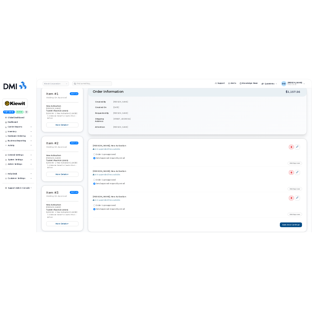
scroll to position [99, 0]
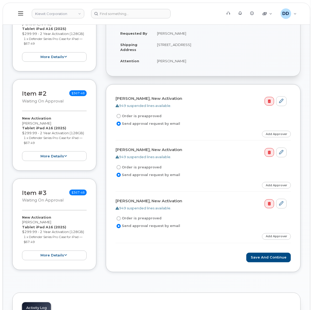
click at [268, 33] on td "[PERSON_NAME]" at bounding box center [221, 34] width 139 height 12
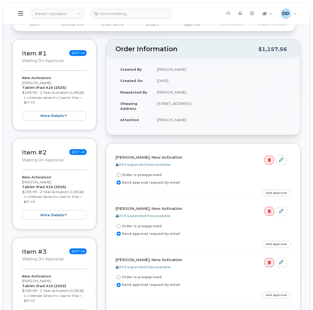
scroll to position [131, 0]
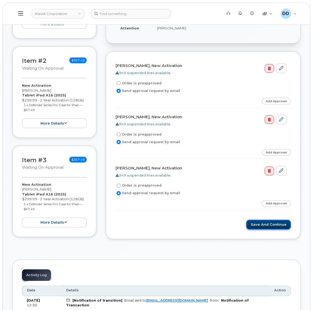
click at [267, 228] on button "Save and Continue" at bounding box center [268, 225] width 45 height 10
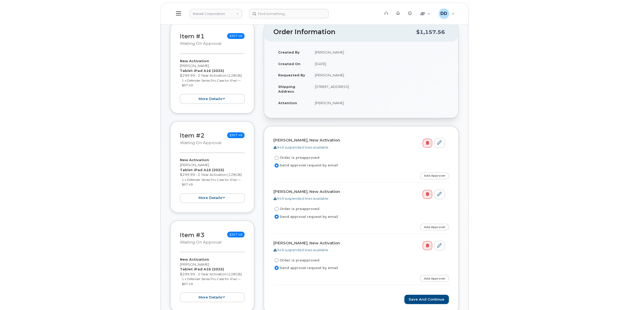
scroll to position [99, 0]
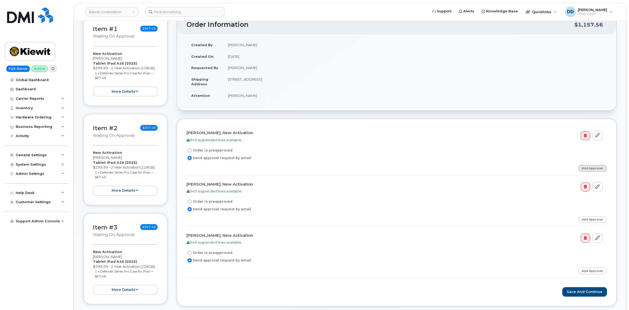
click at [313, 167] on link "Add Approver" at bounding box center [592, 168] width 29 height 7
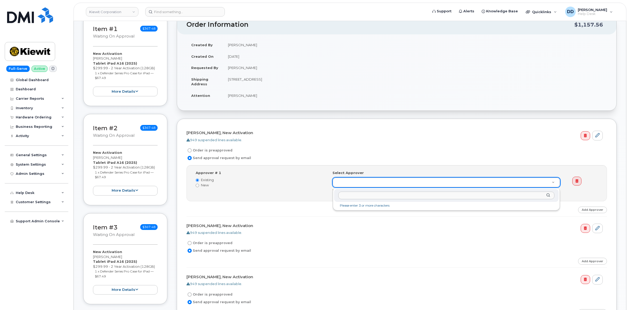
click at [313, 195] on input "text" at bounding box center [446, 196] width 216 height 8
paste input "[PERSON_NAME]"
type input "[PERSON_NAME]"
paste input "Santiago Molina"
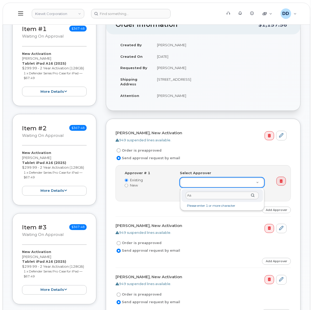
type input "A"
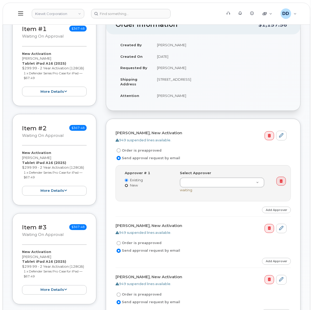
click at [126, 186] on input "New" at bounding box center [126, 185] width 3 height 3
radio input "true"
radio input "false"
click at [200, 182] on input at bounding box center [201, 182] width 34 height 9
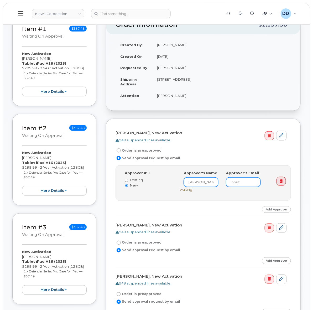
type input "Santiago"
click at [248, 183] on input "email" at bounding box center [243, 182] width 34 height 9
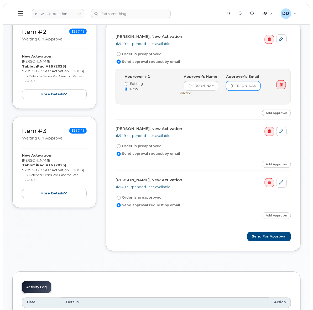
scroll to position [197, 0]
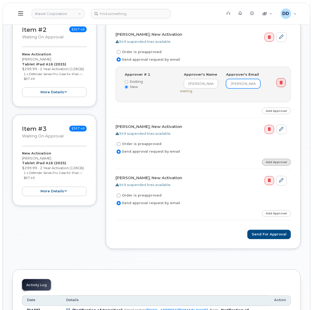
type input "Molina"
click at [275, 163] on link "Add Approver" at bounding box center [276, 162] width 29 height 7
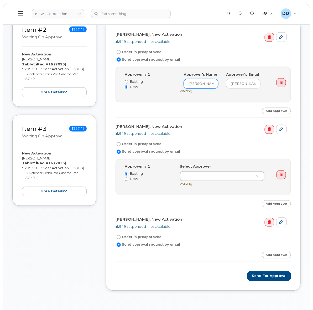
drag, startPoint x: 207, startPoint y: 83, endPoint x: 170, endPoint y: 88, distance: 36.9
click at [174, 86] on div "Approver # 1 Existing New Select Approver S (undefined) Approver's Name Santiag…" at bounding box center [204, 84] width 166 height 25
click at [126, 179] on input "New" at bounding box center [126, 179] width 3 height 3
radio input "true"
radio input "false"
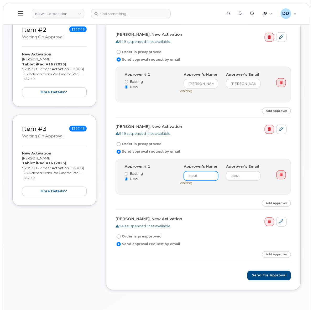
click at [209, 178] on input at bounding box center [201, 175] width 34 height 9
paste input "Santiago"
type input "Santiago"
click at [273, 257] on link "Add Approver" at bounding box center [276, 254] width 29 height 7
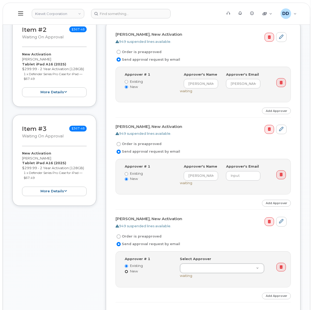
click at [125, 272] on input "New" at bounding box center [126, 271] width 3 height 3
radio input "true"
radio input "false"
click at [192, 271] on input at bounding box center [201, 267] width 34 height 9
paste input "Santiago"
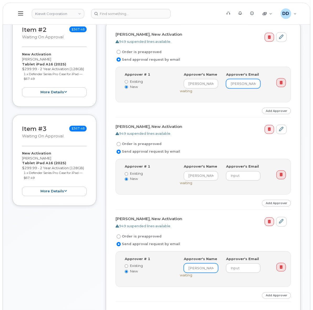
type input "Santiago"
drag, startPoint x: 243, startPoint y: 84, endPoint x: 219, endPoint y: 85, distance: 24.2
click at [221, 85] on div "Approver's Name Santiago Approver's Email Molina" at bounding box center [222, 80] width 85 height 17
click at [243, 180] on input "email" at bounding box center [243, 175] width 34 height 9
paste input "Molina"
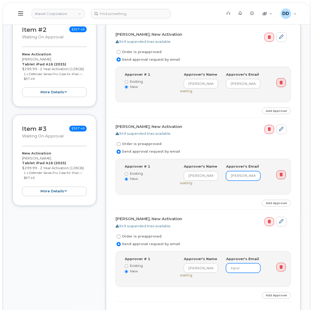
type input "Molina"
drag, startPoint x: 240, startPoint y: 269, endPoint x: 246, endPoint y: 266, distance: 6.8
click at [240, 269] on input "email" at bounding box center [243, 267] width 34 height 9
paste input "Molina"
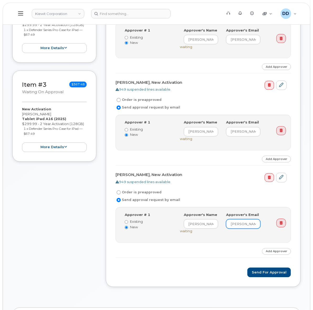
scroll to position [263, 0]
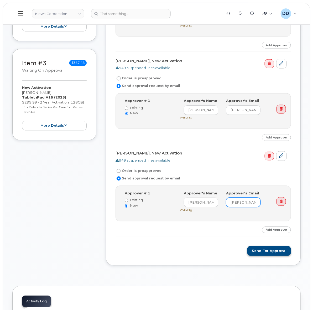
type input "Molina"
click at [280, 254] on button "Send for Approval" at bounding box center [269, 251] width 44 height 10
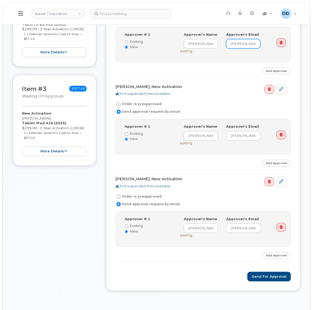
scroll to position [164, 0]
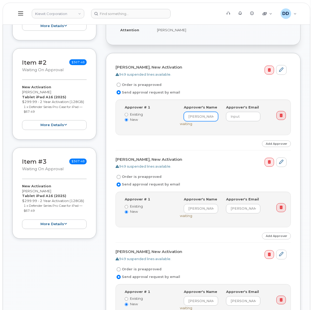
click at [213, 120] on input "Santiago" at bounding box center [201, 116] width 34 height 9
paste input "Molina"
click at [203, 116] on input "SantiagoMolina" at bounding box center [201, 116] width 34 height 9
type input "[PERSON_NAME]"
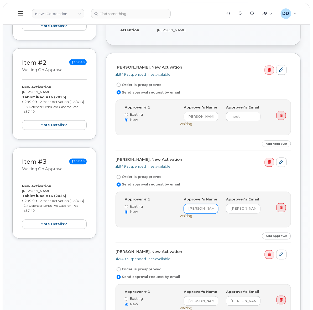
click at [206, 209] on input "Santiago" at bounding box center [201, 208] width 34 height 9
paste input "Molina"
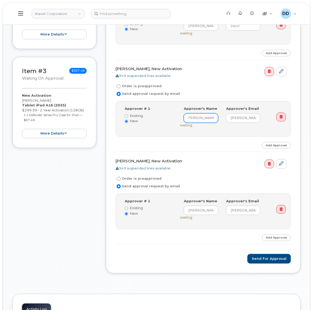
scroll to position [263, 0]
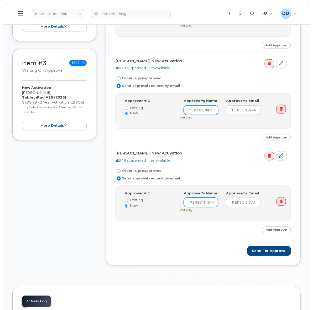
type input "[PERSON_NAME]"
click at [211, 204] on input "Santiago" at bounding box center [201, 202] width 34 height 9
paste input "Molina"
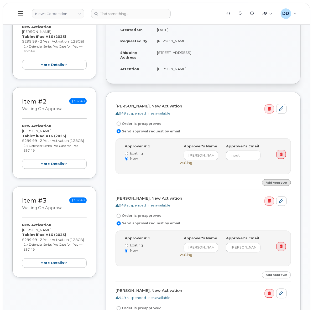
scroll to position [131, 0]
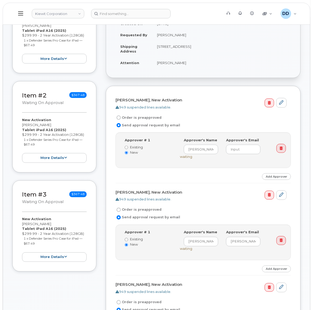
type input "[PERSON_NAME]"
click at [246, 149] on input "email" at bounding box center [243, 149] width 34 height 9
paste input "[PERSON_NAME][EMAIL_ADDRESS][PERSON_NAME][PERSON_NAME][DOMAIN_NAME]"
type input "[PERSON_NAME][EMAIL_ADDRESS][PERSON_NAME][PERSON_NAME][DOMAIN_NAME]"
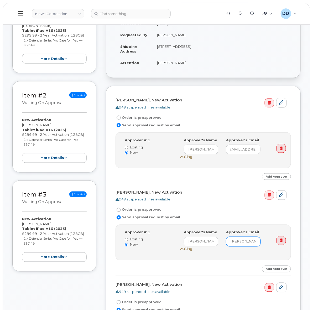
click at [248, 244] on input "Molina" at bounding box center [243, 241] width 34 height 9
paste input "[PERSON_NAME][EMAIL_ADDRESS][PERSON_NAME][PERSON_NAME][DOMAIN_NAME]"
drag, startPoint x: 257, startPoint y: 242, endPoint x: 194, endPoint y: 242, distance: 63.6
click at [194, 242] on div "Approver's Name Santiago Molina Approver's Email MolinaSANTIAGO.MOLINA@KIEWIT.C…" at bounding box center [222, 238] width 85 height 17
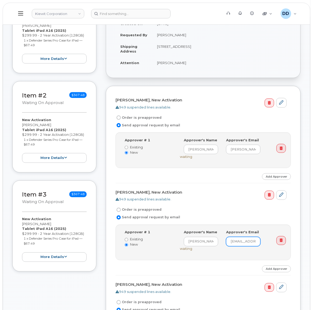
paste input "email"
type input "[PERSON_NAME][EMAIL_ADDRESS][PERSON_NAME][PERSON_NAME][DOMAIN_NAME]"
click at [230, 149] on input "[PERSON_NAME][EMAIL_ADDRESS][PERSON_NAME][PERSON_NAME][DOMAIN_NAME]" at bounding box center [243, 149] width 34 height 9
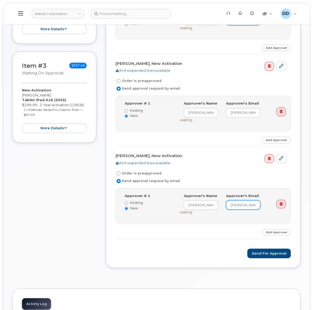
scroll to position [263, 0]
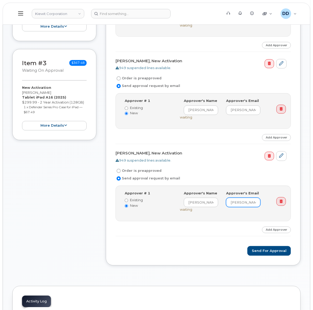
click at [238, 202] on input "Molina" at bounding box center [243, 202] width 34 height 9
paste input "[PERSON_NAME][EMAIL_ADDRESS][PERSON_NAME][PERSON_NAME][DOMAIN_NAME]"
type input "[PERSON_NAME][EMAIL_ADDRESS][PERSON_NAME][PERSON_NAME][DOMAIN_NAME]"
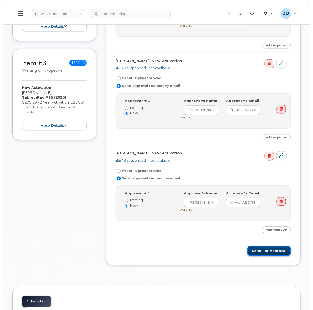
click at [275, 251] on button "Send for Approval" at bounding box center [269, 251] width 44 height 10
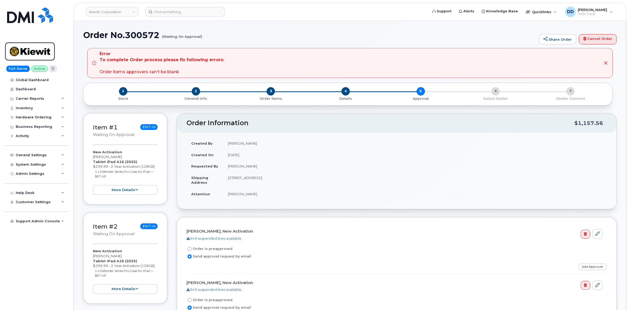
click at [41, 48] on img at bounding box center [30, 51] width 40 height 15
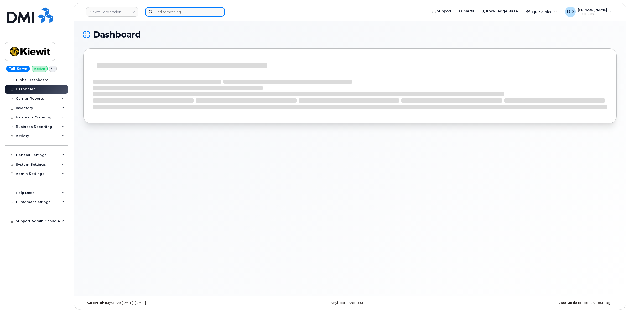
click at [177, 11] on input at bounding box center [185, 11] width 80 height 9
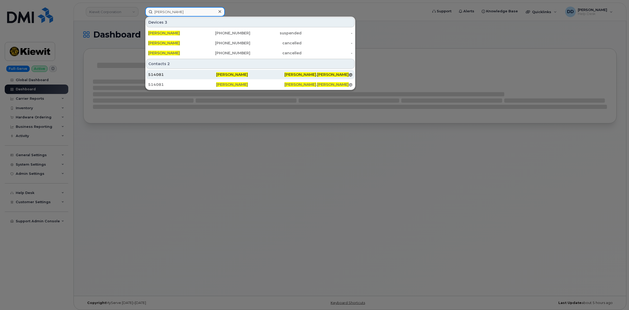
scroll to position [3, 0]
type input "[PERSON_NAME]"
click at [227, 75] on span "[PERSON_NAME]" at bounding box center [232, 74] width 32 height 5
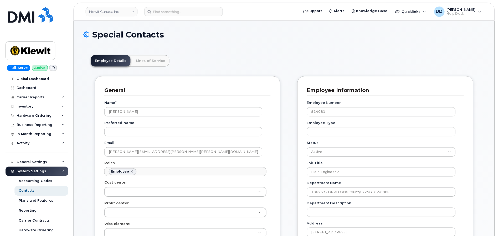
scroll to position [18, 0]
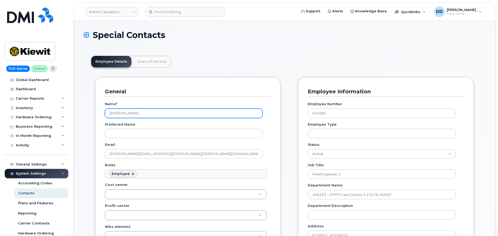
drag, startPoint x: 141, startPoint y: 114, endPoint x: 98, endPoint y: 115, distance: 43.6
click at [97, 116] on div "General Name * [PERSON_NAME] Preferred Name Email [PERSON_NAME][EMAIL_ADDRESS][…" at bounding box center [187, 221] width 185 height 288
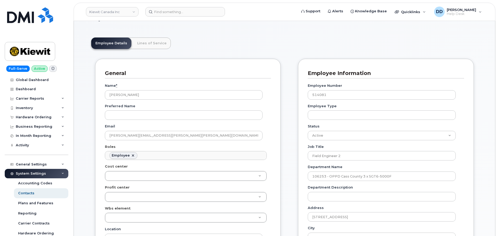
scroll to position [0, 0]
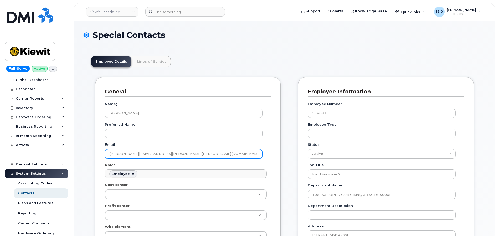
drag, startPoint x: 173, startPoint y: 157, endPoint x: 95, endPoint y: 157, distance: 78.0
click at [95, 157] on div "General Name * [PERSON_NAME] Preferred Name Email [PERSON_NAME][EMAIL_ADDRESS][…" at bounding box center [187, 221] width 185 height 288
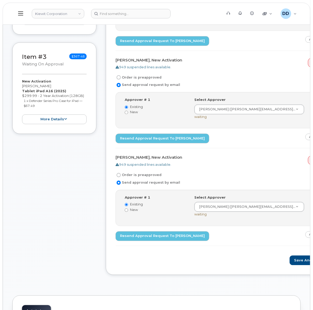
scroll to position [230, 0]
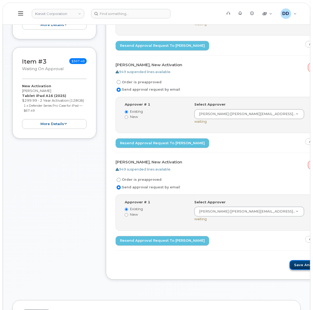
click at [290, 265] on button "Save and Continue" at bounding box center [312, 265] width 45 height 10
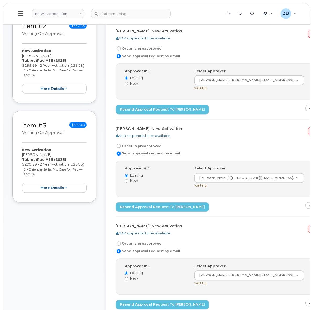
scroll to position [230, 0]
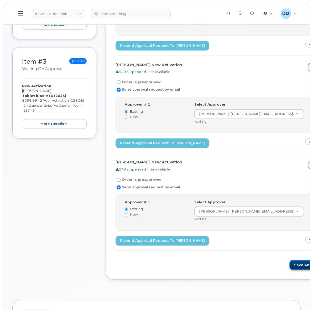
click at [290, 268] on button "Save and Continue" at bounding box center [312, 265] width 45 height 10
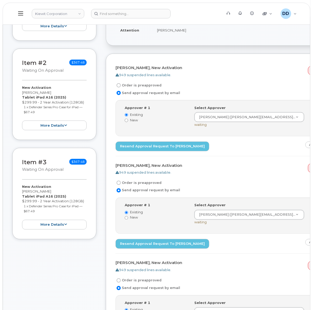
scroll to position [66, 0]
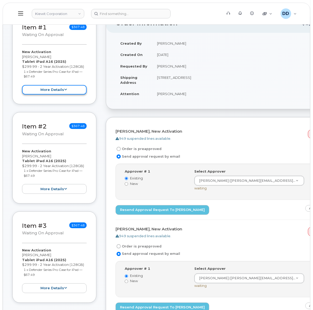
click at [62, 89] on button "more details" at bounding box center [54, 90] width 65 height 10
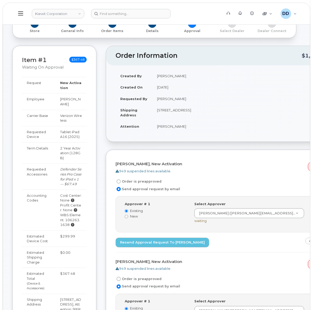
scroll to position [33, 0]
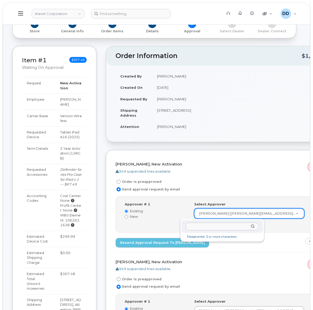
drag, startPoint x: 216, startPoint y: 214, endPoint x: 219, endPoint y: 214, distance: 2.9
drag, startPoint x: 215, startPoint y: 213, endPoint x: 222, endPoint y: 213, distance: 7.4
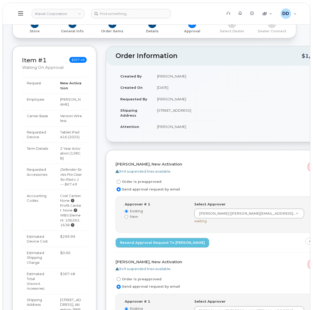
scroll to position [0, 0]
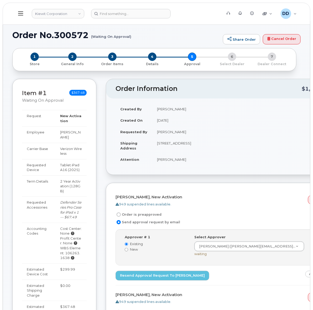
click at [21, 11] on icon at bounding box center [20, 14] width 5 height 6
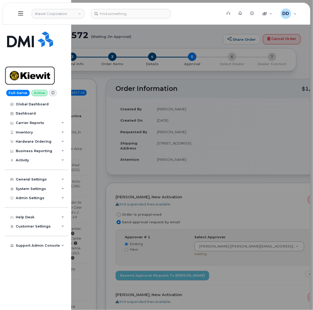
click at [25, 79] on img at bounding box center [30, 75] width 40 height 15
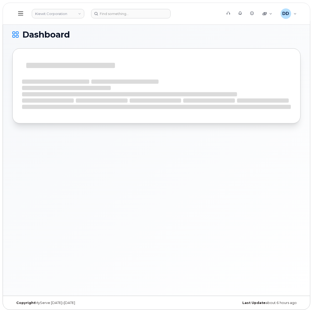
click at [18, 12] on icon at bounding box center [20, 14] width 5 height 6
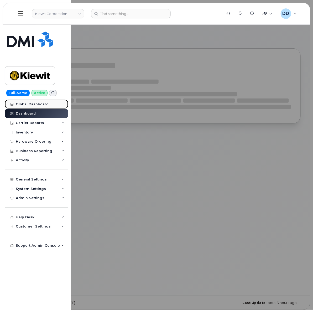
click at [26, 103] on div "Global Dashboard" at bounding box center [32, 104] width 33 height 4
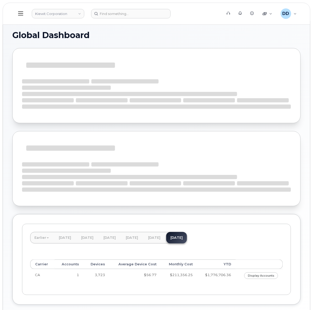
click at [20, 14] on icon at bounding box center [20, 14] width 5 height 6
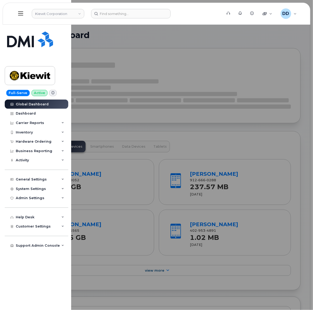
click at [166, 138] on div at bounding box center [156, 155] width 313 height 310
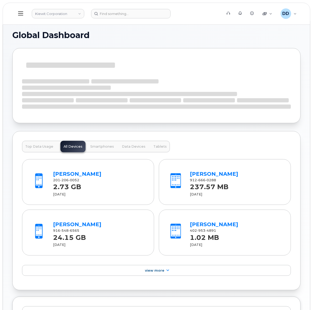
click at [23, 12] on icon at bounding box center [20, 13] width 5 height 4
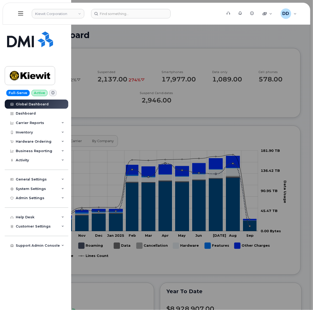
click at [134, 32] on div at bounding box center [156, 155] width 313 height 310
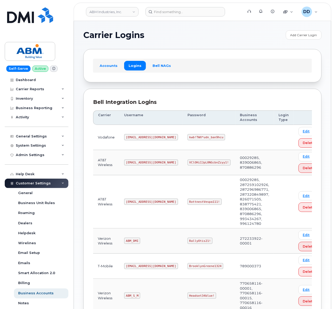
click at [137, 202] on code "abm@dminc.com" at bounding box center [151, 202] width 54 height 6
click at [138, 202] on code "abm@dminc.com" at bounding box center [151, 202] width 54 height 6
click at [139, 202] on code "abm@dminc.com" at bounding box center [151, 202] width 54 height 6
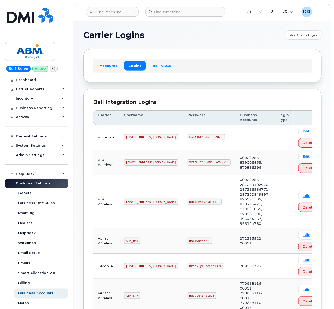
click at [187, 202] on code "RottnestVespa111!" at bounding box center [204, 202] width 34 height 6
copy code "RottnestVespa111!"
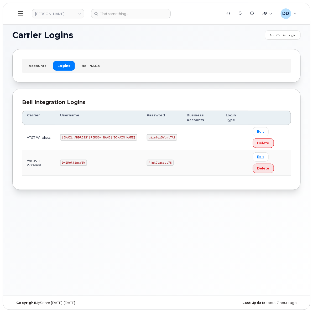
click at [83, 160] on code "DMIRollinsVZW" at bounding box center [73, 163] width 27 height 6
copy code "DMIRollinsVZW"
click at [147, 160] on code "P!nkGlasses78" at bounding box center [160, 163] width 27 height 6
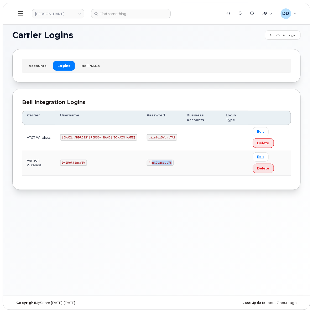
click at [147, 160] on code "P!nkGlasses78" at bounding box center [160, 163] width 27 height 6
drag, startPoint x: 143, startPoint y: 141, endPoint x: 120, endPoint y: 142, distance: 23.7
click at [142, 150] on td "P!nkGlasses78" at bounding box center [162, 162] width 40 height 25
copy code "P!nkGlasses78"
click at [37, 67] on link "Accounts" at bounding box center [37, 65] width 27 height 9
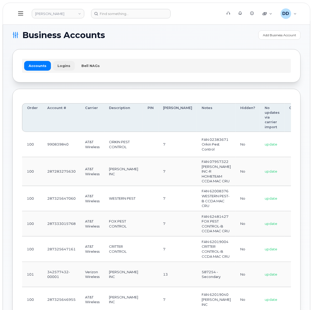
click at [60, 66] on link "Logins" at bounding box center [64, 65] width 22 height 9
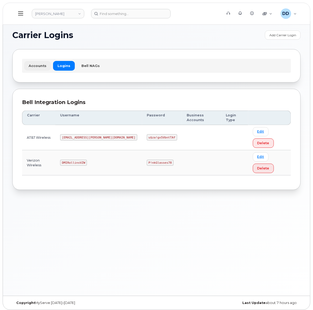
click at [38, 66] on link "Accounts" at bounding box center [37, 65] width 27 height 9
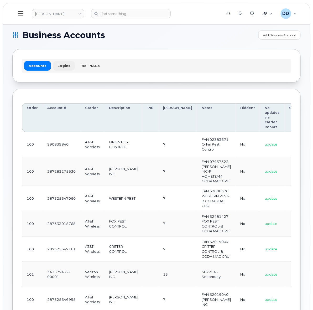
click at [63, 64] on link "Logins" at bounding box center [64, 65] width 22 height 9
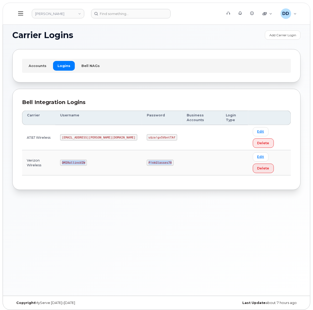
drag, startPoint x: 165, startPoint y: 141, endPoint x: 70, endPoint y: 142, distance: 94.6
click at [70, 150] on tr "Verizon Wireless DMIRollinsVZW P!nkGlasses78 Edit Delete" at bounding box center [156, 162] width 269 height 25
copy tr "DMIRollinsVZW P!nkGlasses78"
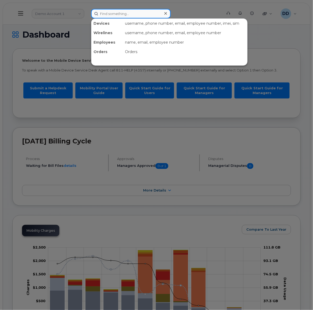
click at [131, 12] on input at bounding box center [131, 13] width 80 height 9
click at [78, 14] on div at bounding box center [156, 155] width 313 height 310
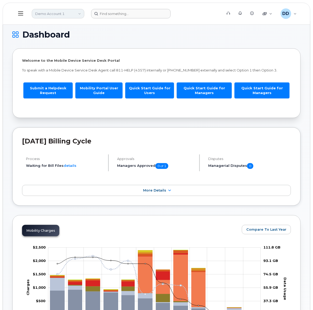
click at [80, 13] on link "Demo Account 1" at bounding box center [58, 13] width 53 height 9
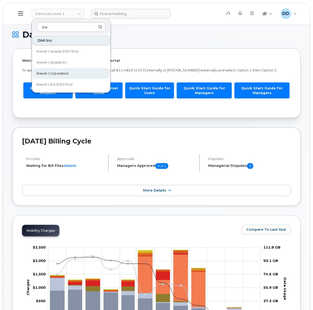
type input "kie"
click at [58, 72] on span "Kiewit Corporation" at bounding box center [53, 73] width 32 height 5
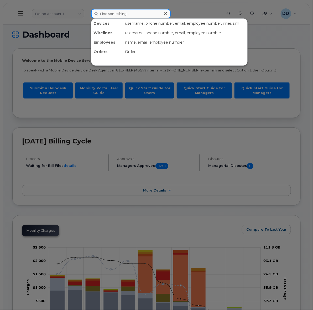
click at [129, 13] on input at bounding box center [131, 13] width 80 height 9
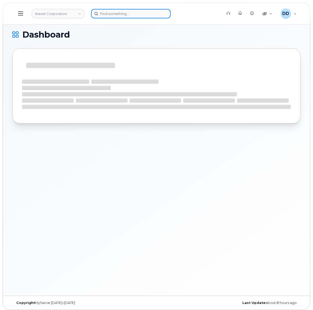
click at [143, 13] on input at bounding box center [131, 13] width 80 height 9
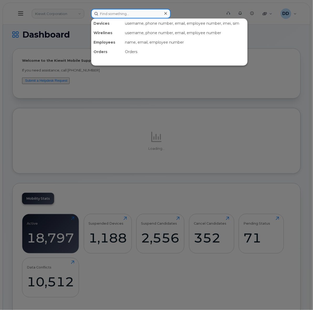
paste input "[PERSON_NAME]"
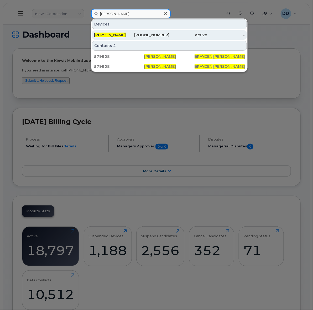
type input "[PERSON_NAME]"
click at [126, 33] on span "BRAYDEN SCHNORENBERG" at bounding box center [110, 35] width 32 height 5
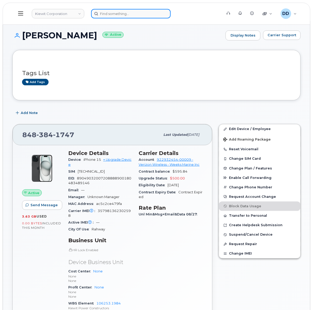
click at [112, 13] on input at bounding box center [131, 13] width 80 height 9
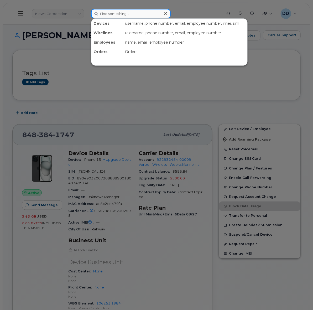
paste input "[PERSON_NAME]"
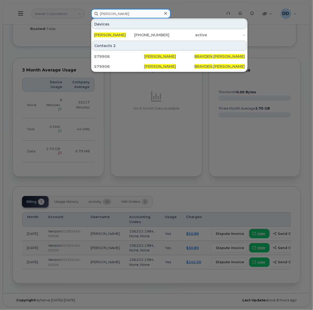
scroll to position [426, 0]
type input "[PERSON_NAME]"
click at [211, 182] on div at bounding box center [156, 155] width 313 height 310
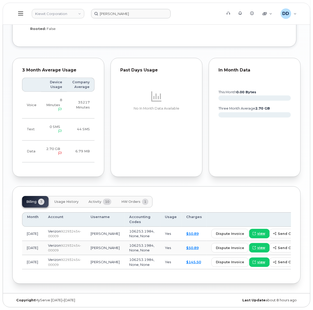
click at [70, 200] on span "Usage History" at bounding box center [66, 202] width 24 height 4
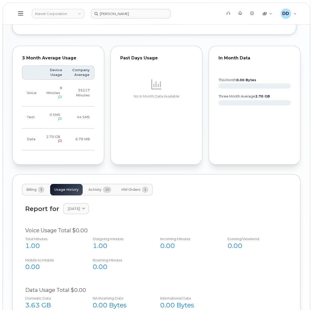
scroll to position [427, 0]
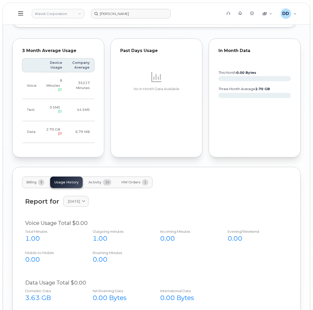
click at [96, 184] on span "Activity" at bounding box center [95, 182] width 13 height 4
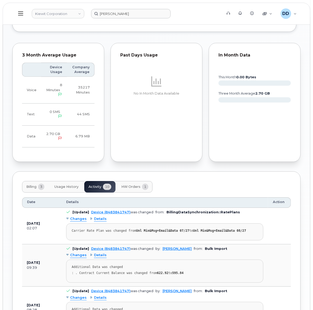
scroll to position [413, 0]
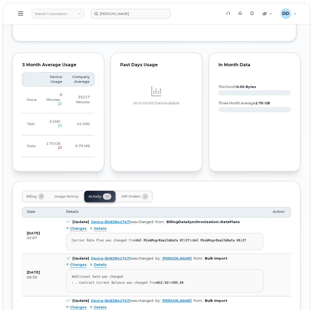
click at [31, 198] on span "Billing" at bounding box center [31, 196] width 10 height 4
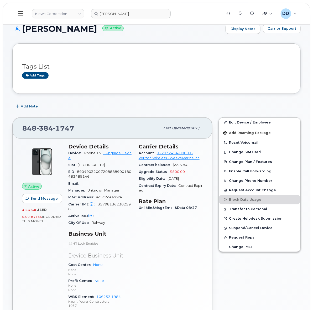
scroll to position [0, 0]
